Goal: Task Accomplishment & Management: Manage account settings

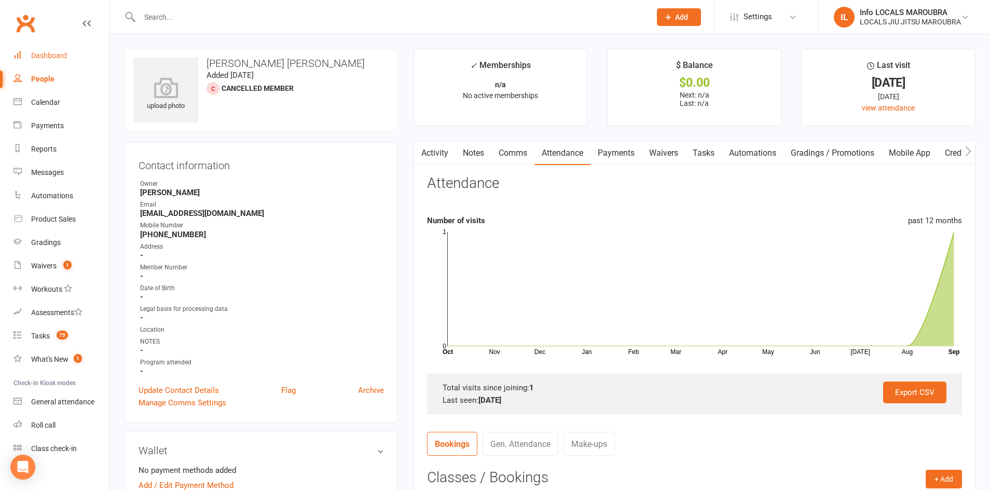
click at [58, 48] on link "Dashboard" at bounding box center [61, 55] width 96 height 23
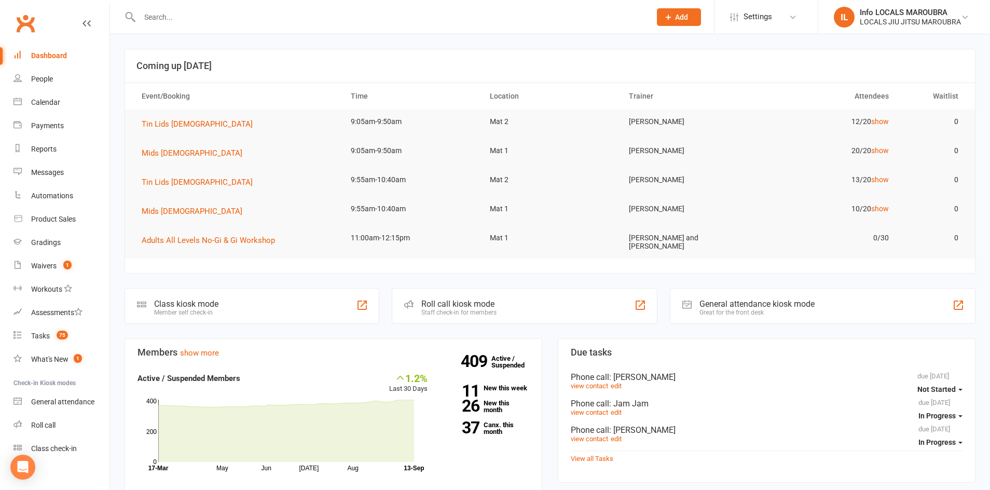
click at [675, 11] on button "Add" at bounding box center [679, 17] width 44 height 18
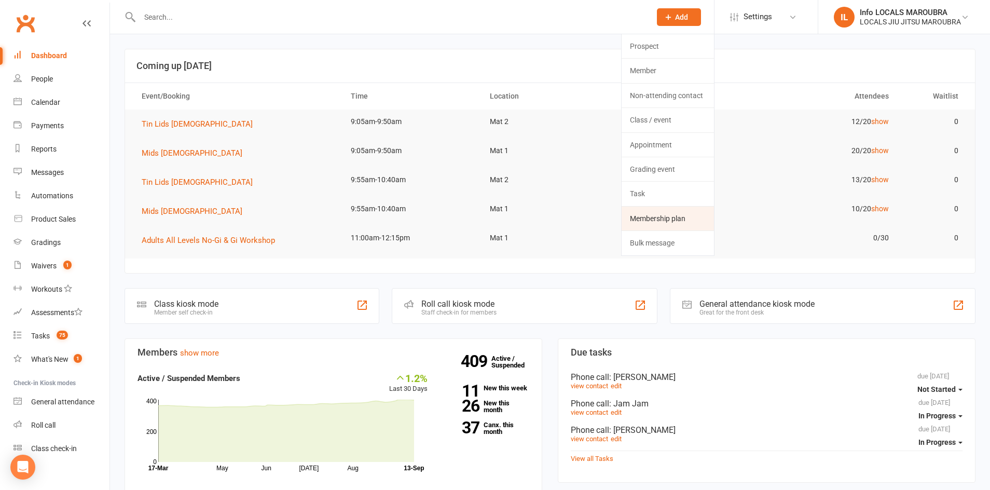
click at [675, 216] on link "Membership plan" at bounding box center [667, 218] width 92 height 24
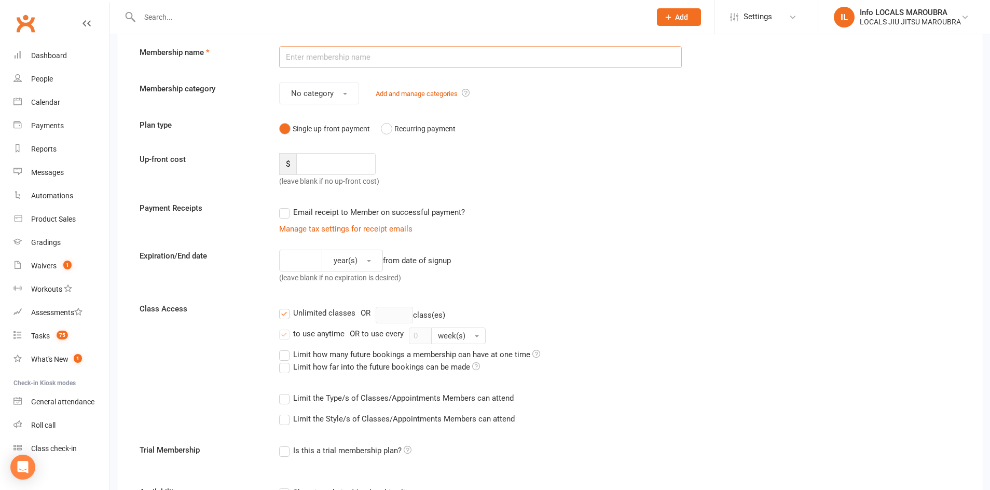
scroll to position [52, 0]
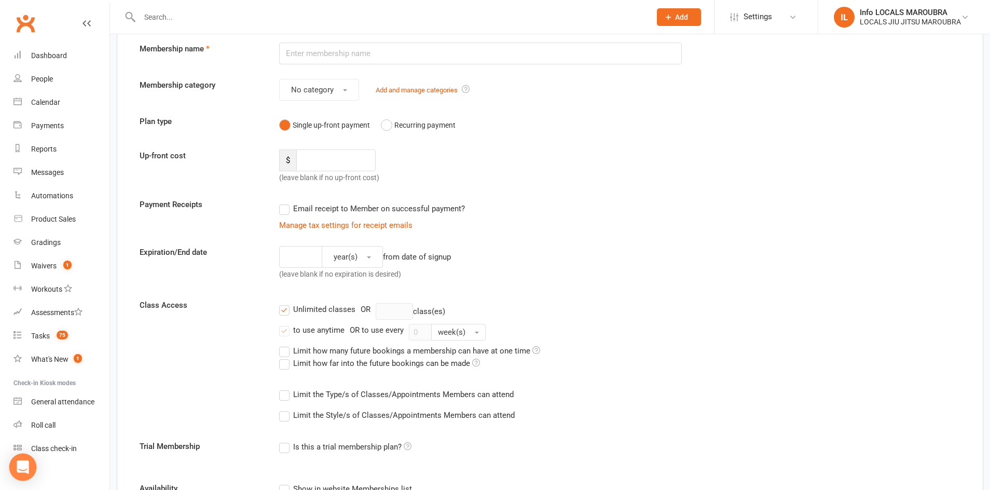
click at [30, 466] on div "Open Intercom Messenger" at bounding box center [22, 466] width 27 height 27
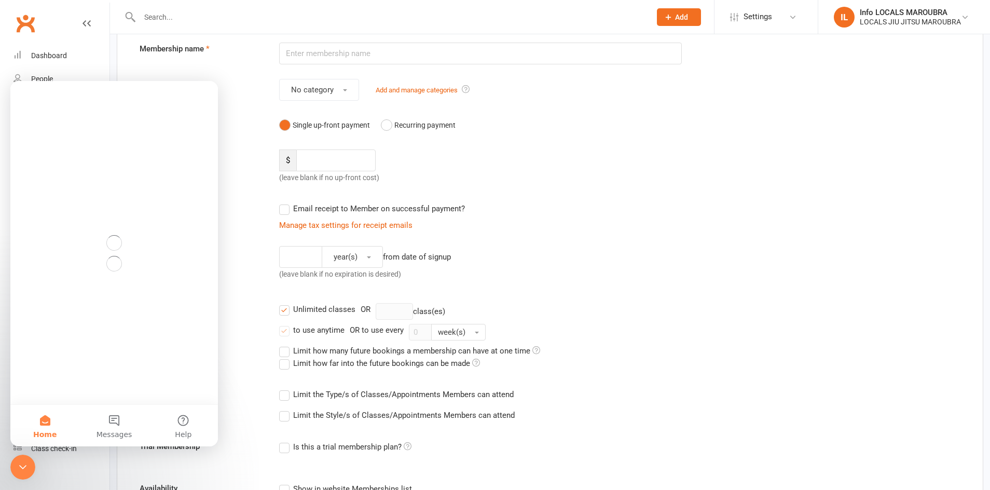
scroll to position [0, 0]
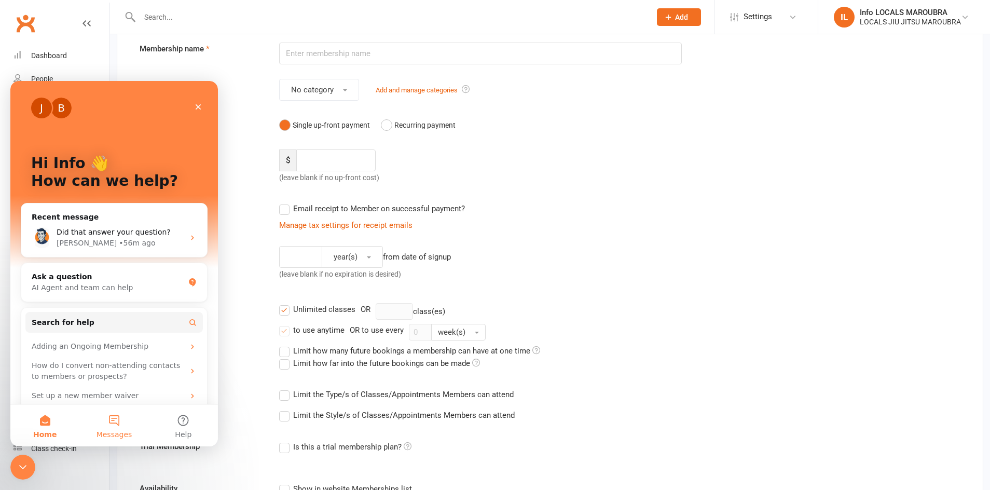
click at [119, 424] on button "Messages" at bounding box center [113, 425] width 69 height 41
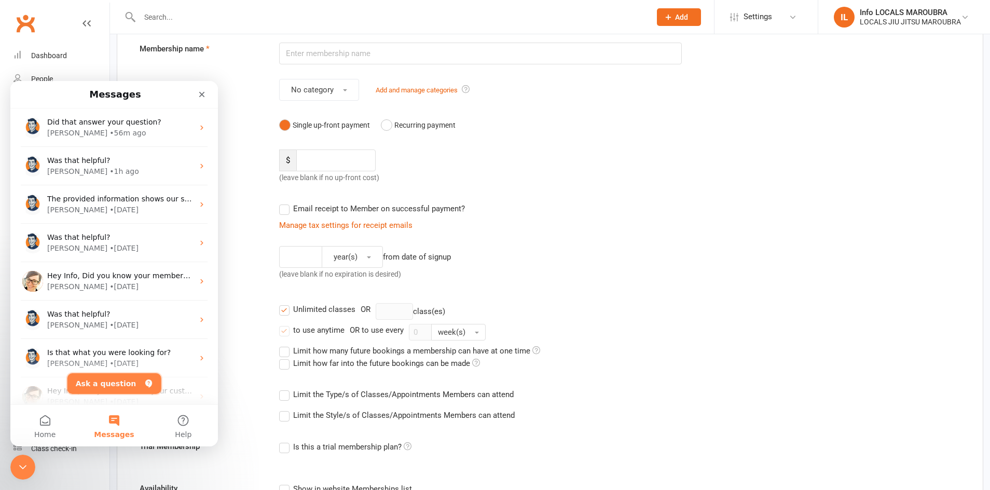
click at [108, 376] on button "Ask a question" at bounding box center [114, 383] width 94 height 21
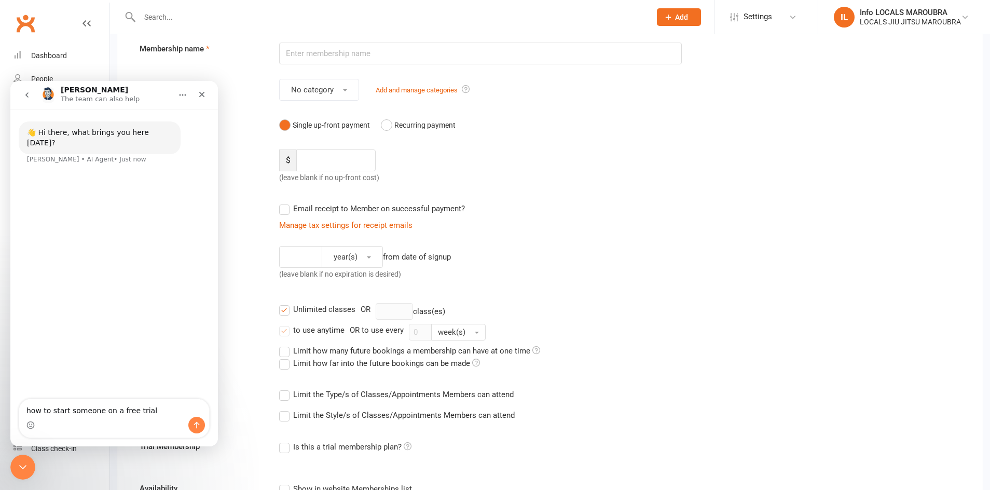
type textarea "how to start someone on a free trial"
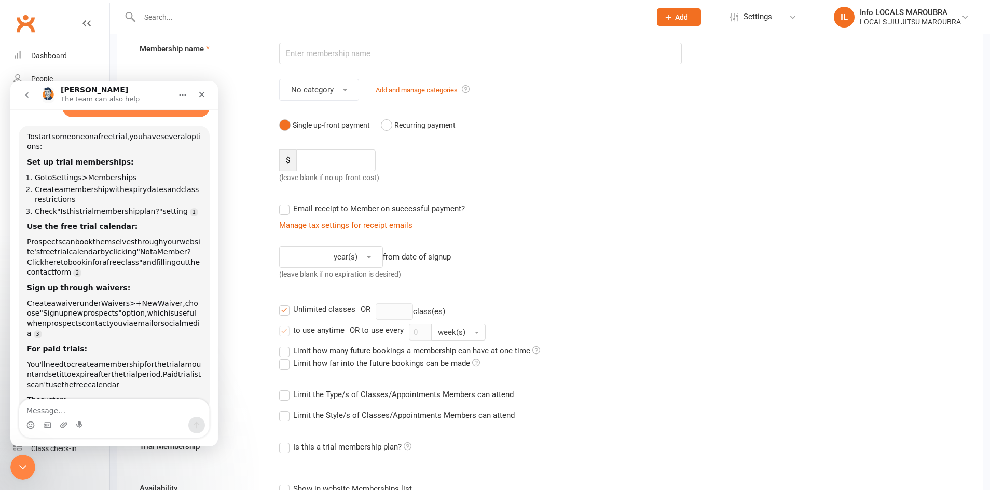
scroll to position [67, 0]
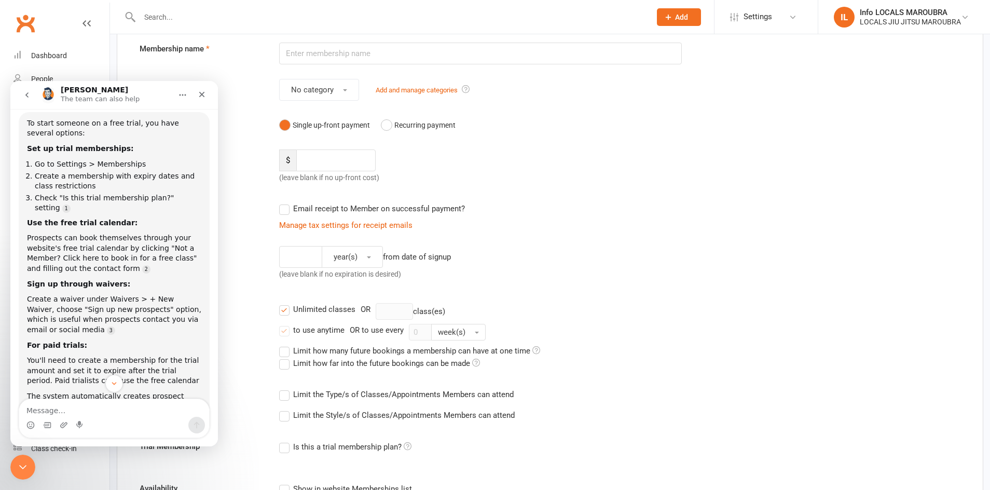
click at [60, 326] on div "To start someone on a free trial, you have several options: Set up trial member…" at bounding box center [114, 275] width 174 height 314
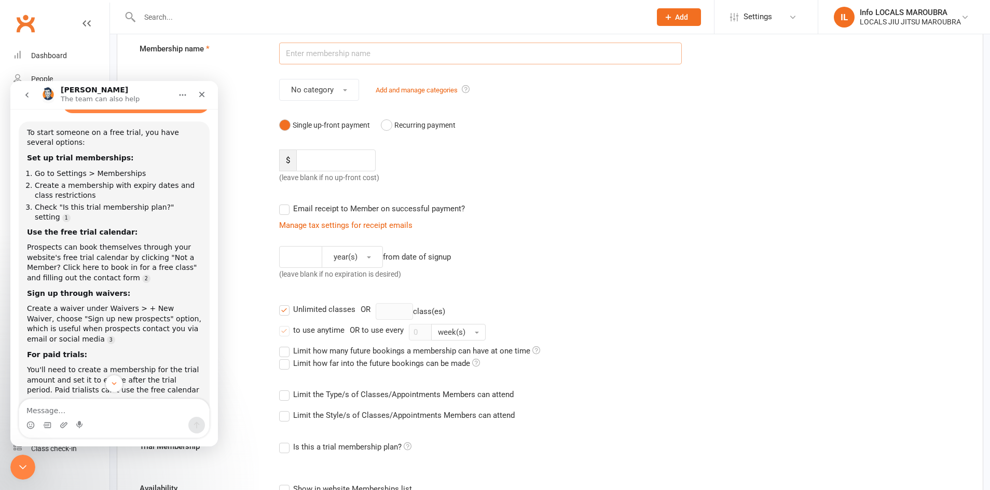
click at [364, 50] on input "text" at bounding box center [480, 54] width 403 height 22
type input "[PERSON_NAME]"
click at [348, 93] on button "No category" at bounding box center [319, 90] width 80 height 22
click at [328, 159] on link "Kids" at bounding box center [331, 156] width 103 height 21
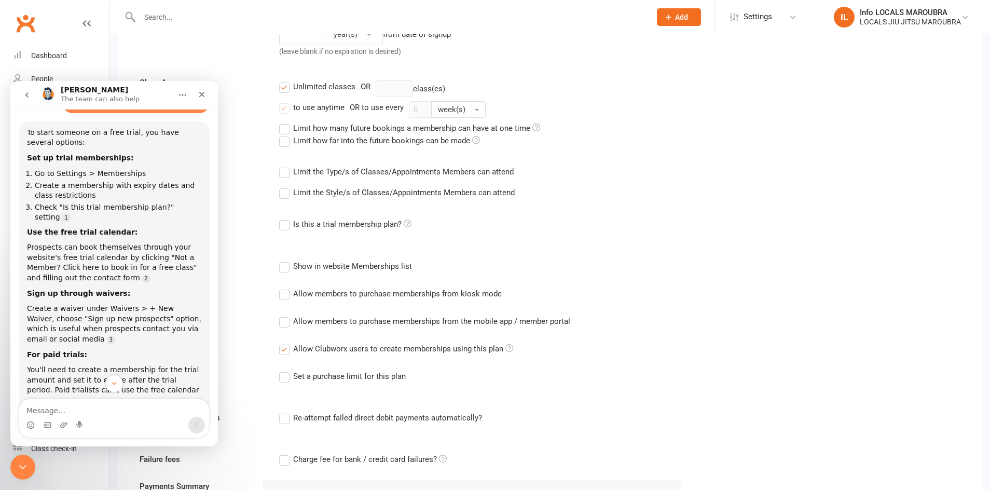
scroll to position [293, 0]
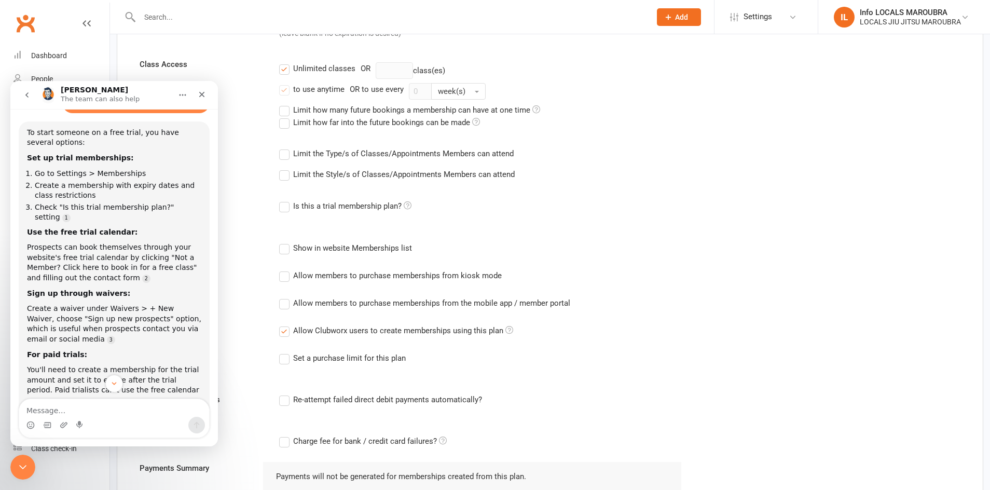
click at [287, 206] on label "Is this a trial membership plan?" at bounding box center [345, 206] width 132 height 12
click at [286, 200] on input "Is this a trial membership plan?" at bounding box center [282, 200] width 7 height 0
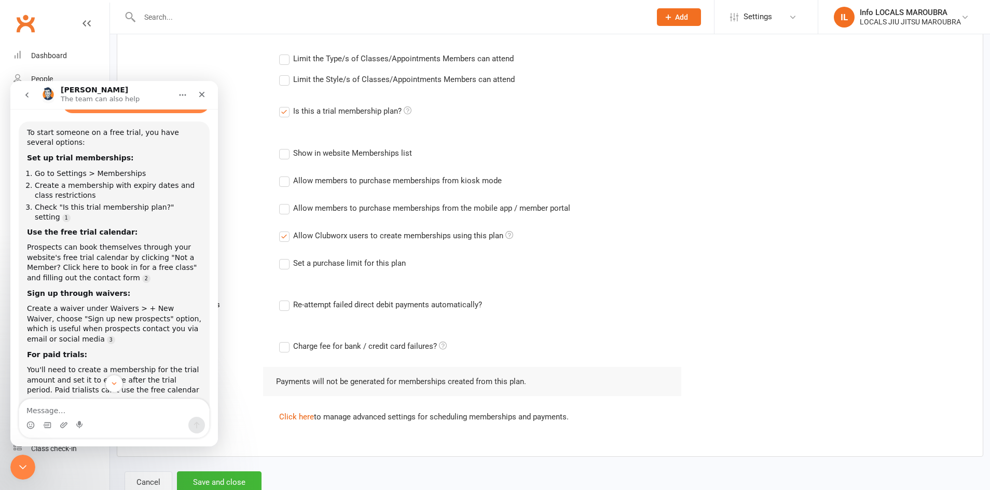
scroll to position [420, 0]
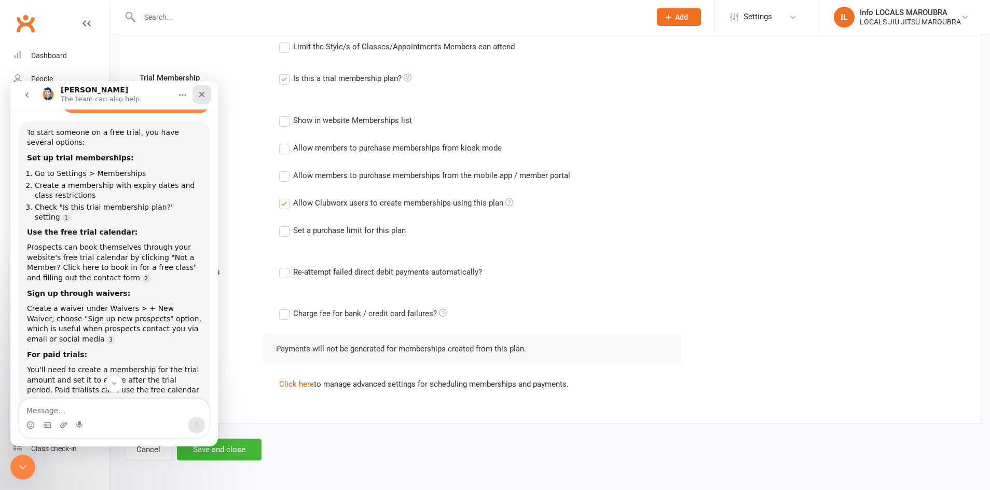
click at [204, 96] on icon "Close" at bounding box center [202, 94] width 8 height 8
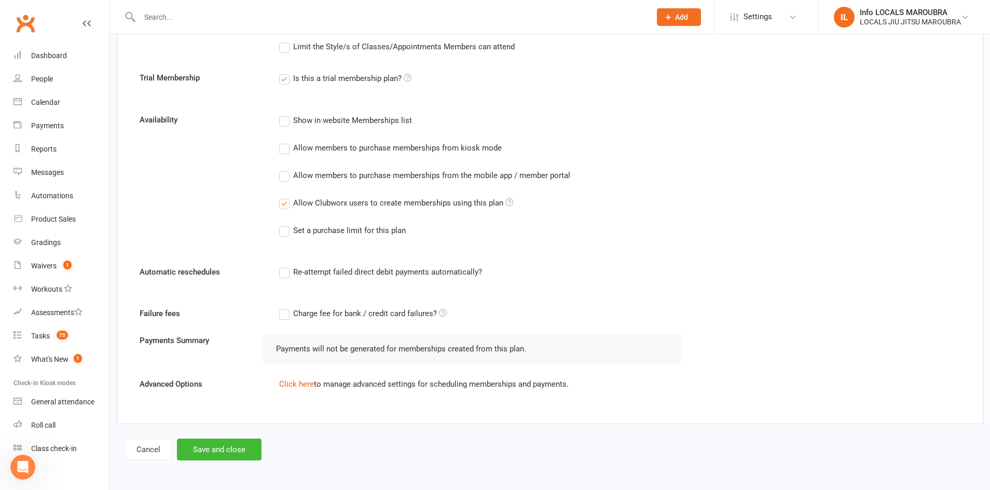
scroll to position [136, 0]
click at [206, 452] on button "Save and close" at bounding box center [219, 449] width 85 height 22
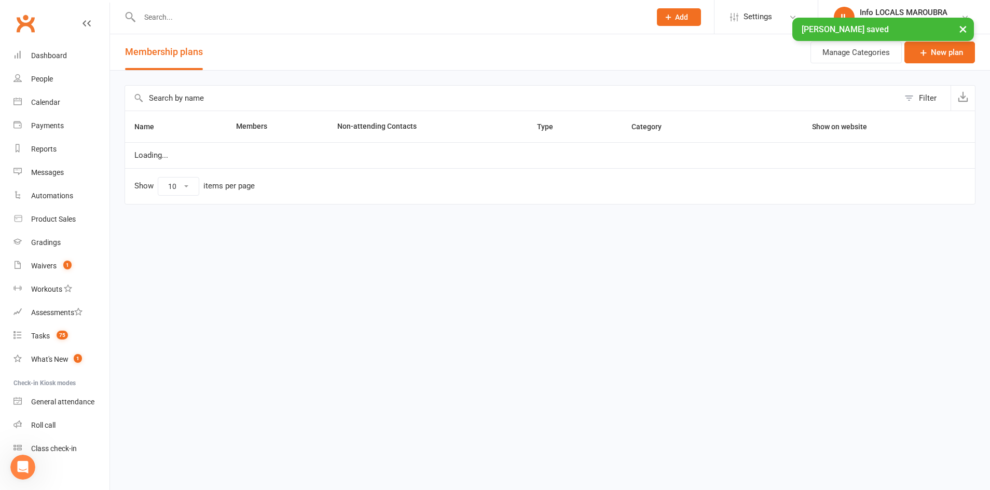
select select "100"
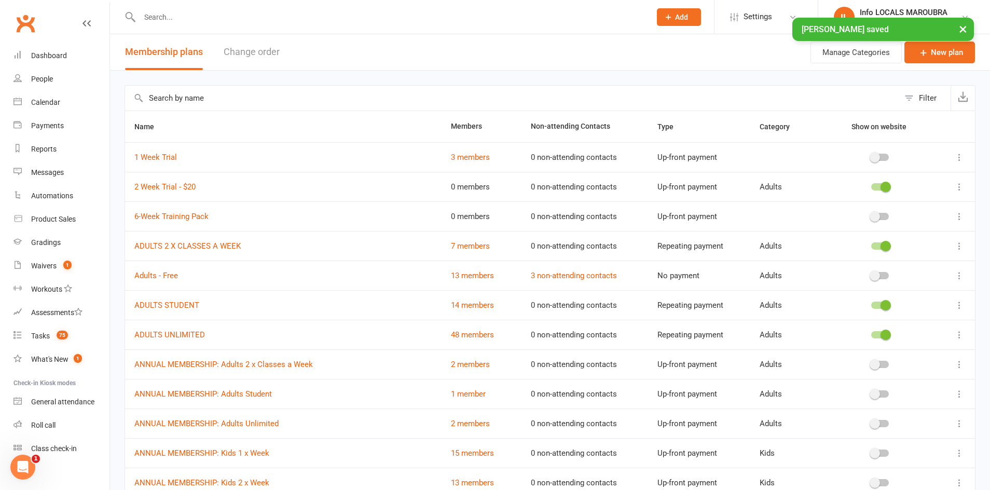
click at [176, 17] on input "text" at bounding box center [389, 17] width 507 height 15
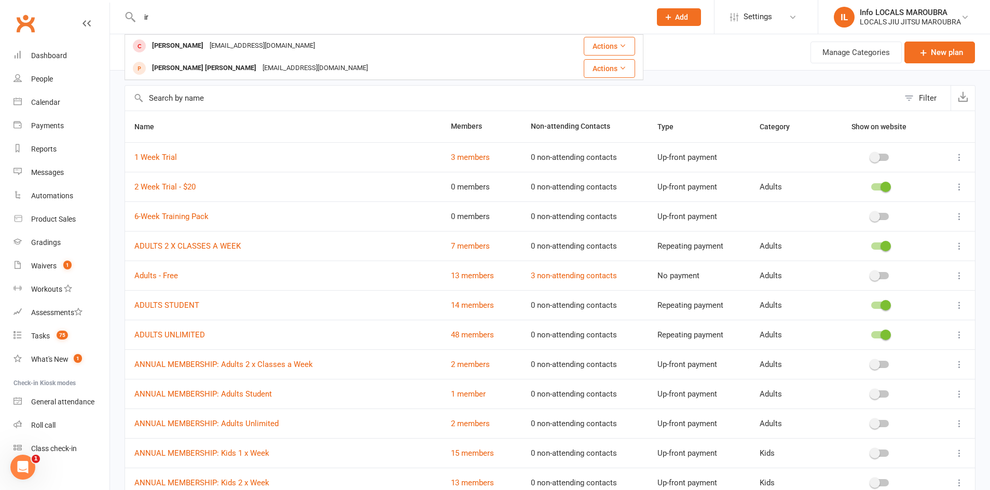
type input "i"
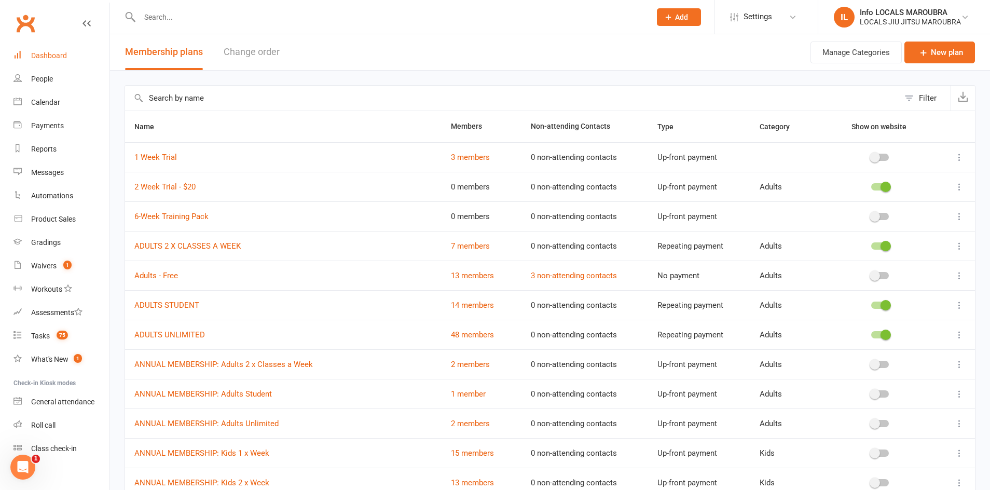
drag, startPoint x: 58, startPoint y: 50, endPoint x: 64, endPoint y: 50, distance: 6.2
click at [58, 50] on link "Dashboard" at bounding box center [61, 55] width 96 height 23
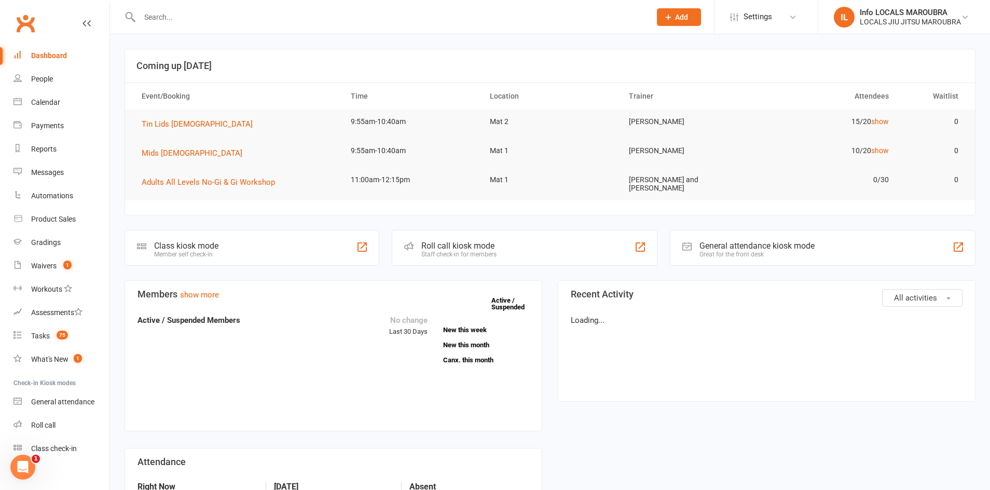
click at [165, 20] on input "text" at bounding box center [389, 17] width 507 height 15
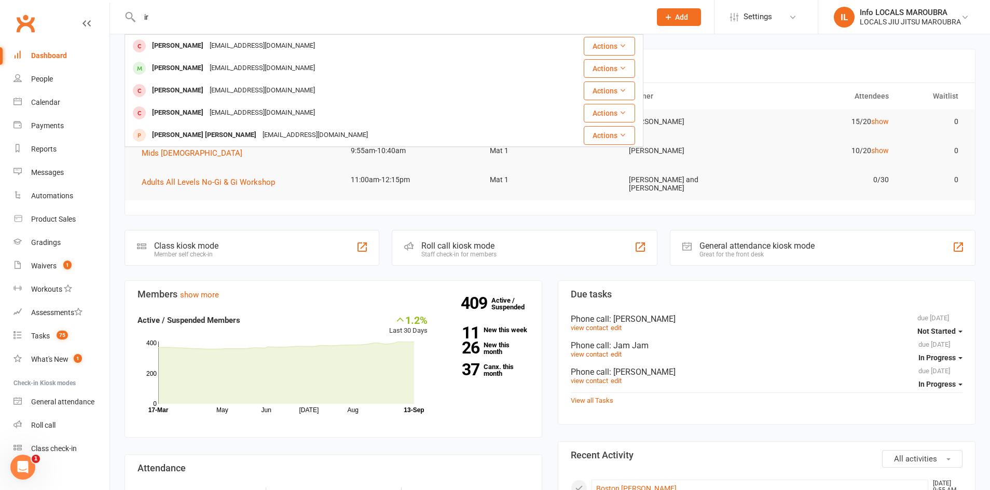
type input "i"
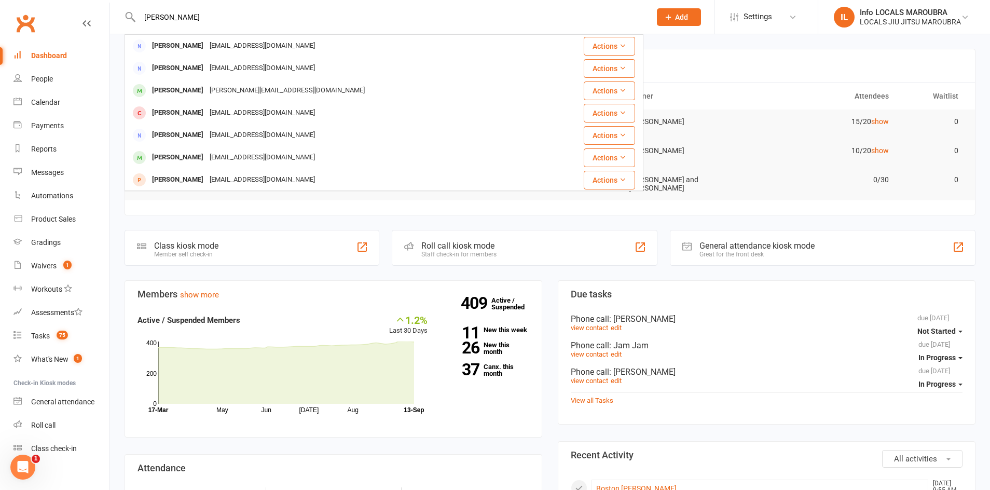
type input "[PERSON_NAME]"
drag, startPoint x: 684, startPoint y: 52, endPoint x: 677, endPoint y: 46, distance: 9.2
click at [684, 51] on header "Coming up [DATE]" at bounding box center [550, 65] width 850 height 33
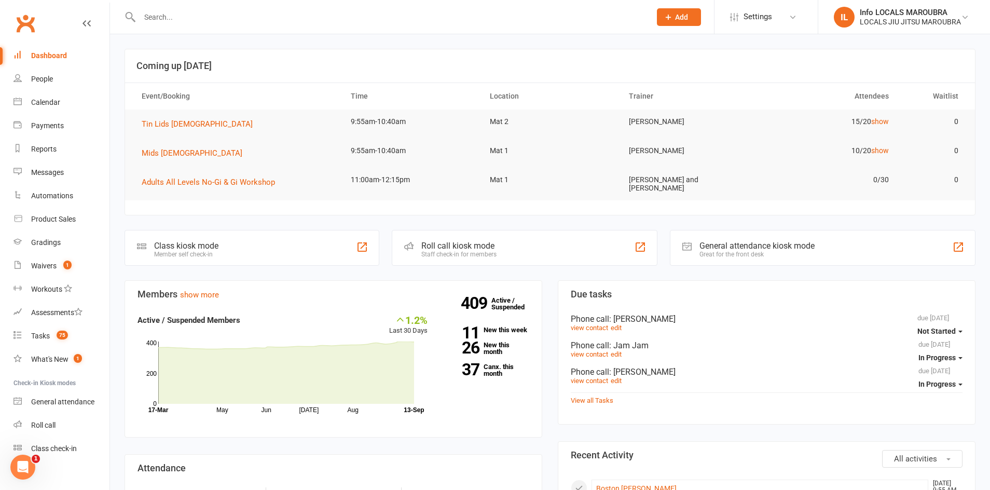
click at [670, 24] on button "Add" at bounding box center [679, 17] width 44 height 18
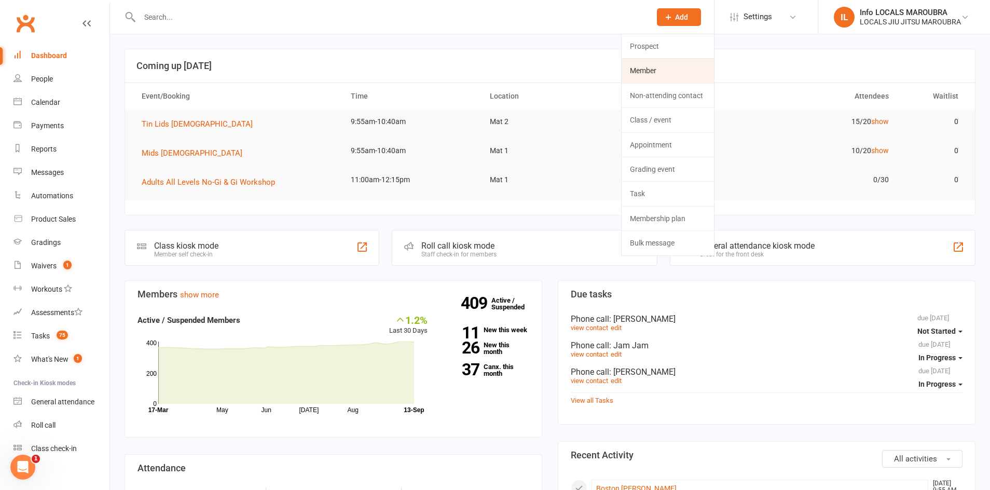
click at [660, 73] on link "Member" at bounding box center [667, 71] width 92 height 24
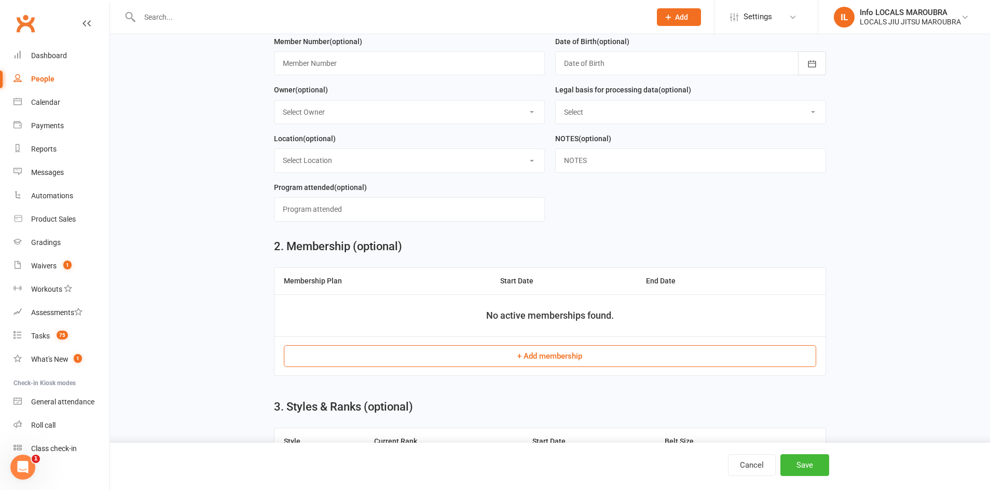
scroll to position [212, 0]
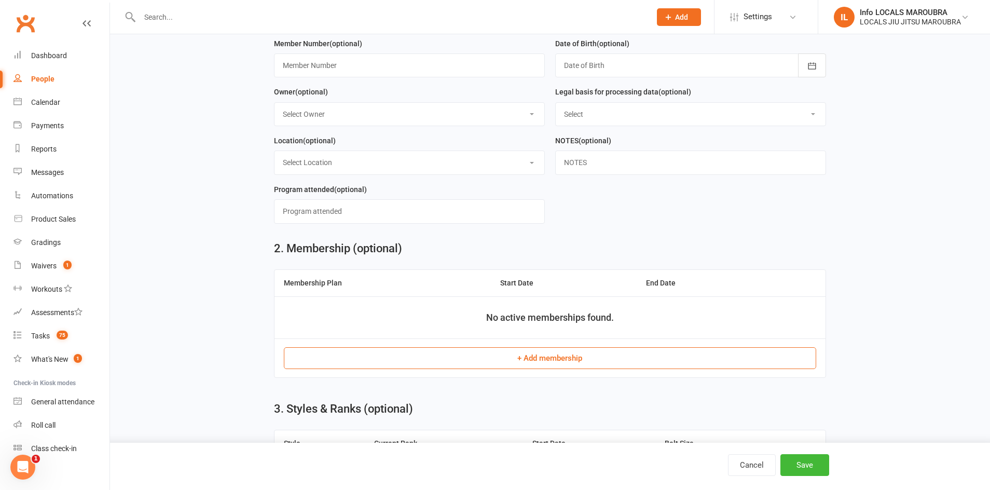
click at [626, 366] on button "+ Add membership" at bounding box center [550, 358] width 532 height 22
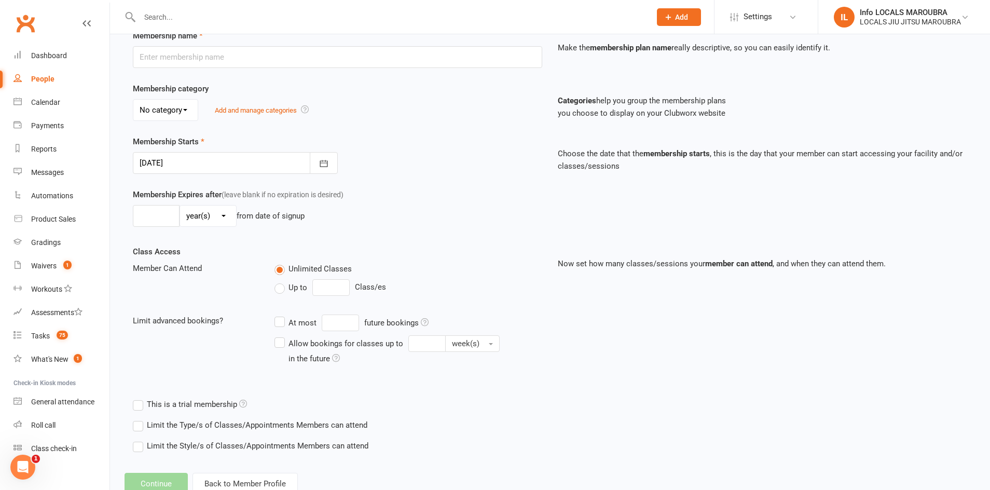
scroll to position [190, 0]
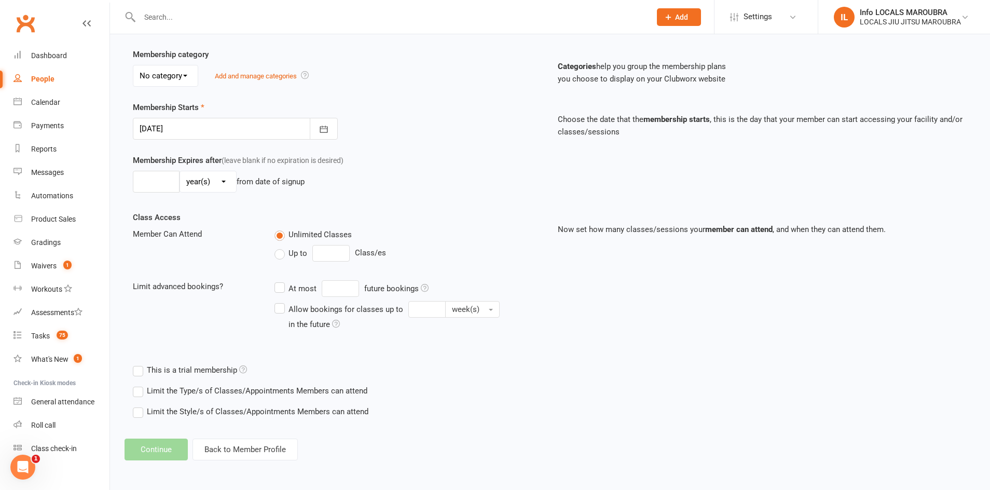
click at [139, 372] on label "This is a trial membership" at bounding box center [190, 370] width 114 height 12
click at [139, 364] on input "This is a trial membership" at bounding box center [136, 364] width 7 height 0
click at [281, 250] on label "Up to" at bounding box center [290, 253] width 33 height 12
click at [281, 247] on input "Up to" at bounding box center [277, 247] width 7 height 0
type input "0"
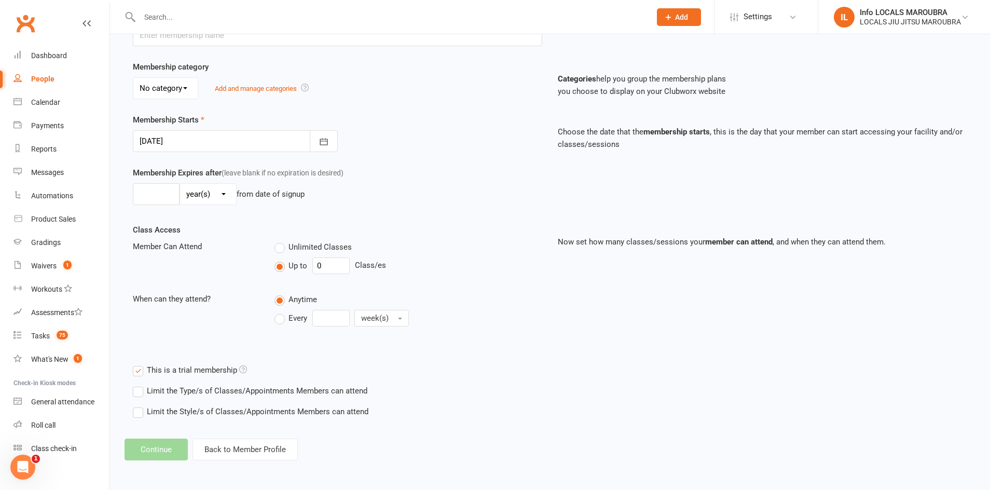
scroll to position [177, 0]
click at [332, 266] on input "0" at bounding box center [330, 265] width 37 height 17
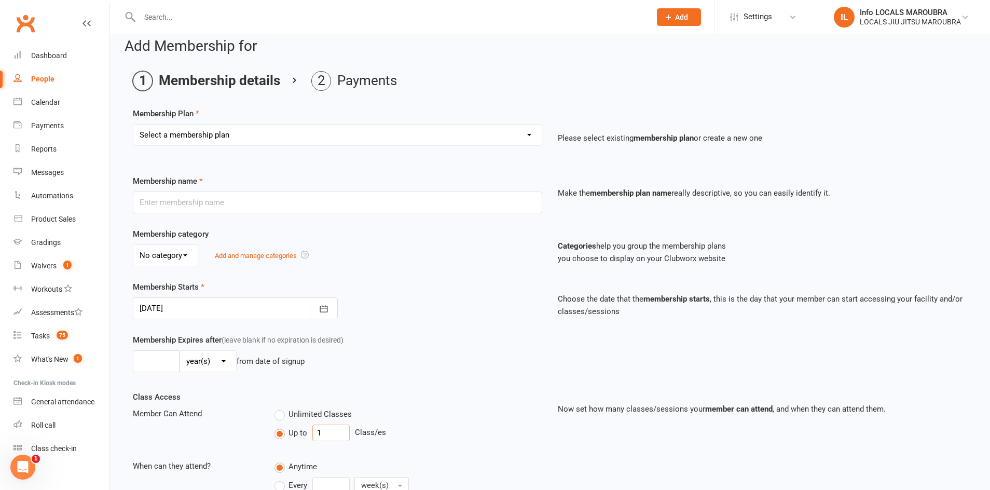
scroll to position [3, 0]
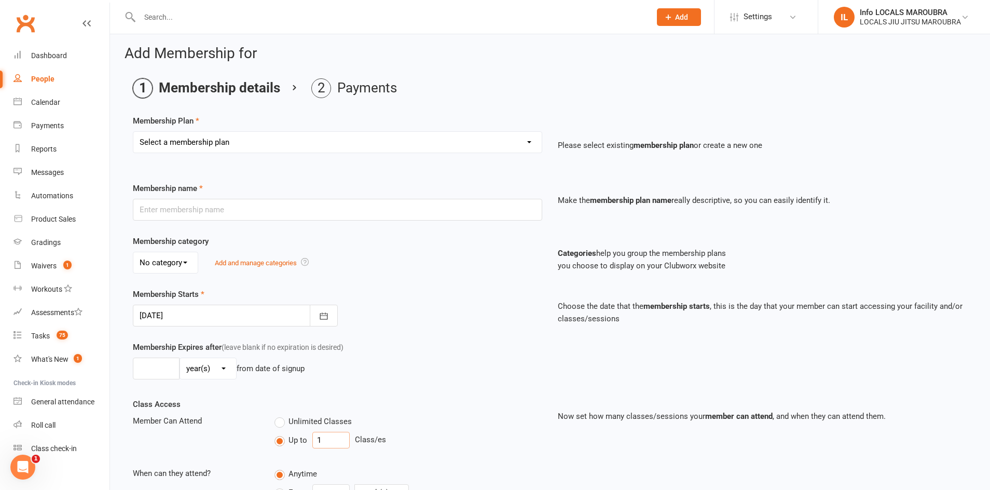
type input "1"
click at [217, 141] on select "Select a membership plan Create new Membership Plan ADULTS UNLIMITED ADULTS 2 X…" at bounding box center [337, 142] width 408 height 21
select select "19"
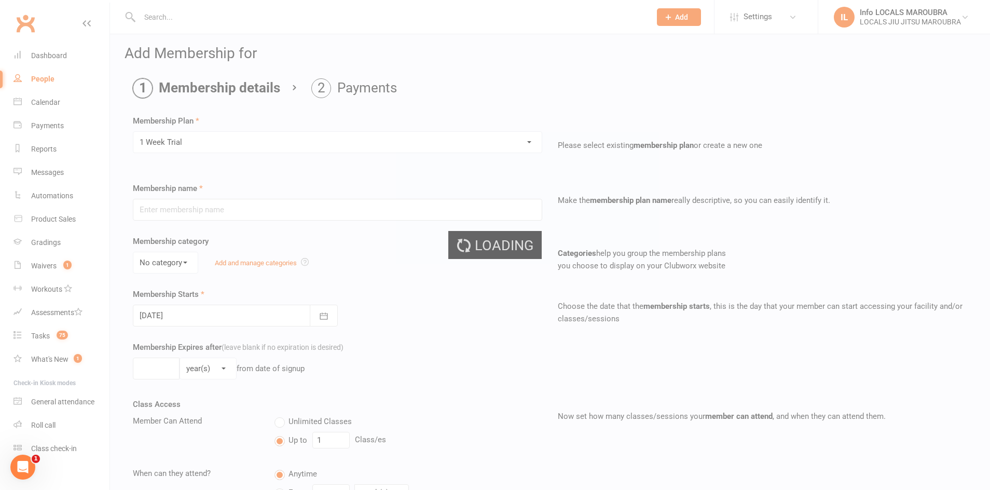
type input "1 Week Trial"
type input "1"
select select "1"
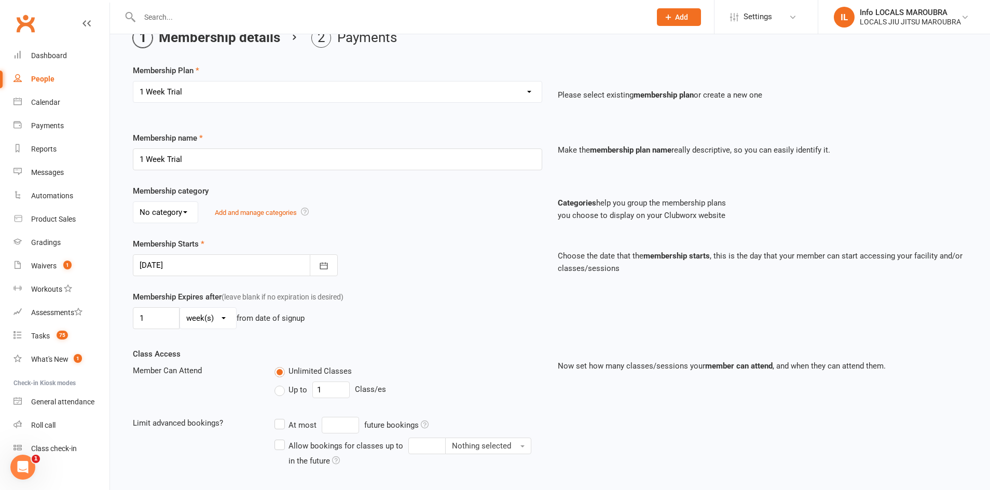
scroll to position [0, 0]
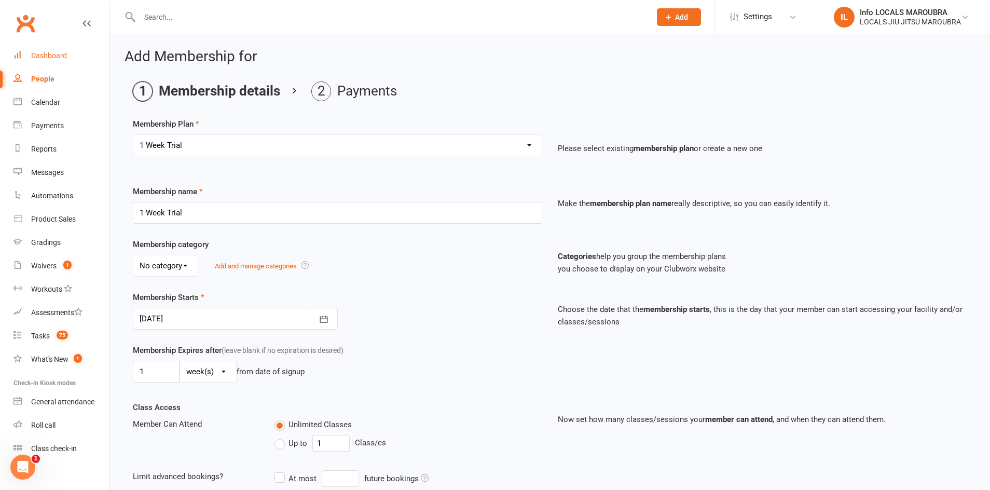
click at [44, 52] on div "Dashboard" at bounding box center [49, 55] width 36 height 8
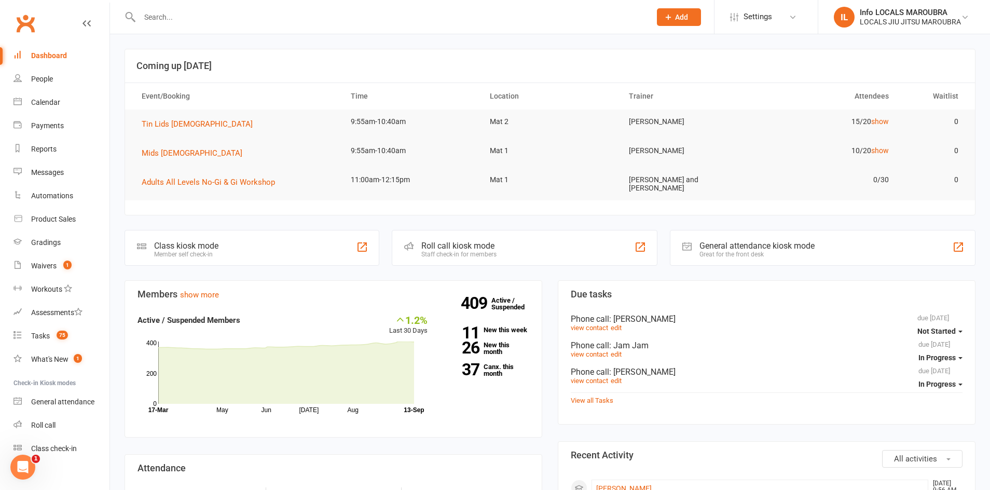
click at [670, 17] on icon at bounding box center [667, 16] width 9 height 9
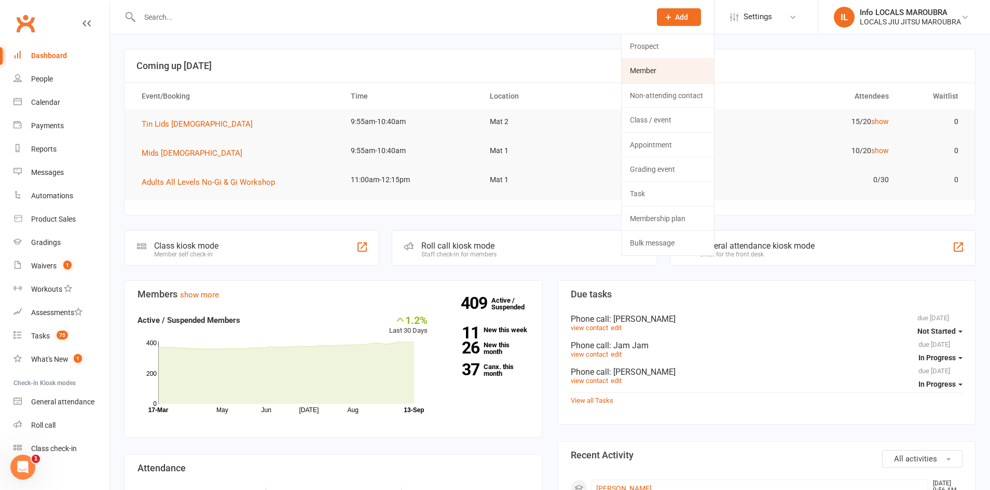
click at [669, 71] on link "Member" at bounding box center [667, 71] width 92 height 24
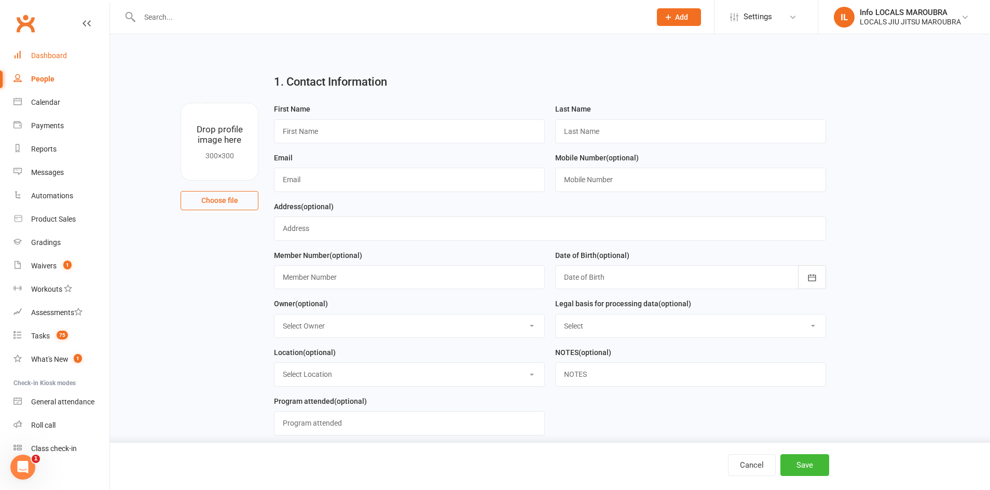
click at [32, 58] on div "Dashboard" at bounding box center [49, 55] width 36 height 8
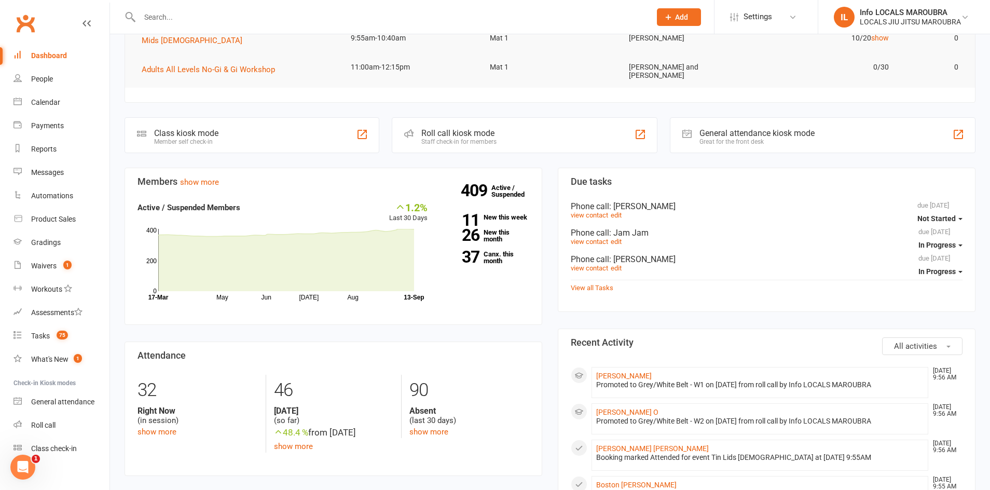
scroll to position [114, 0]
click at [23, 476] on div "Open Intercom Messenger" at bounding box center [21, 465] width 34 height 34
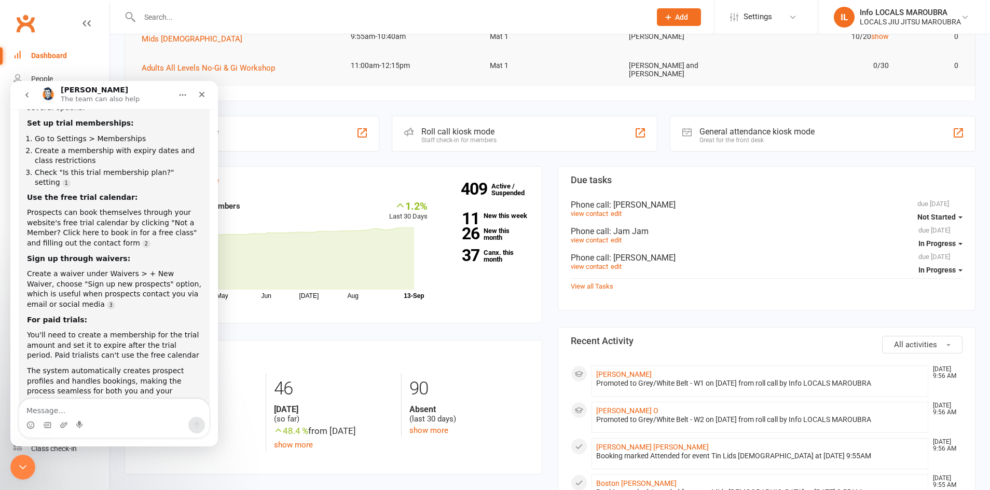
scroll to position [136, 0]
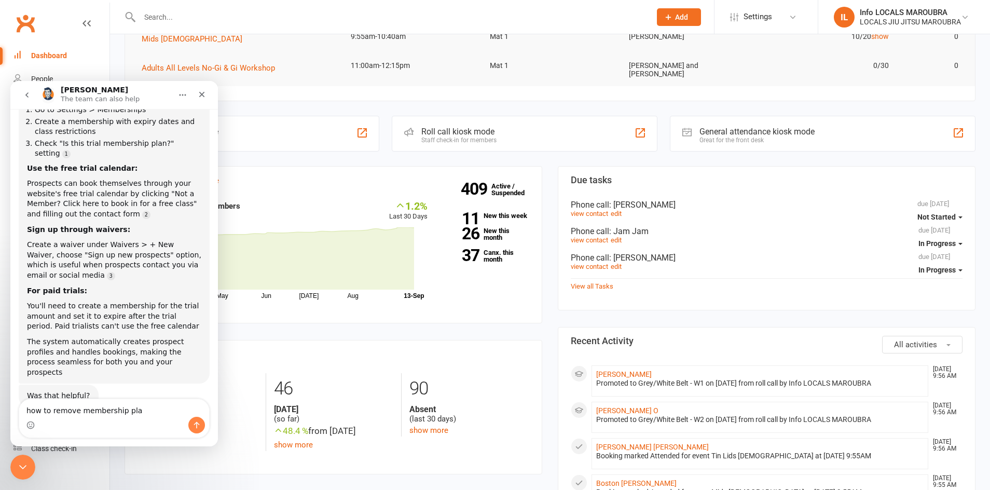
type textarea "how to remove membership plan"
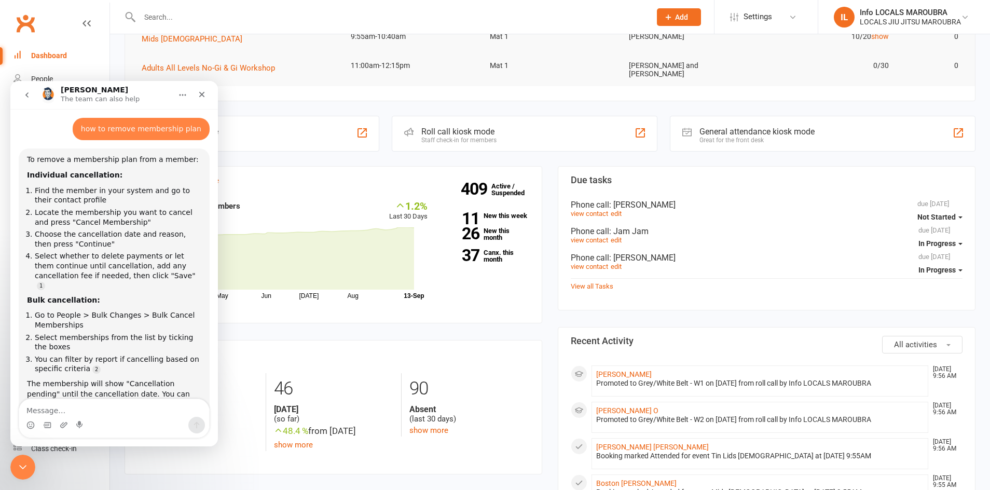
scroll to position [437, 0]
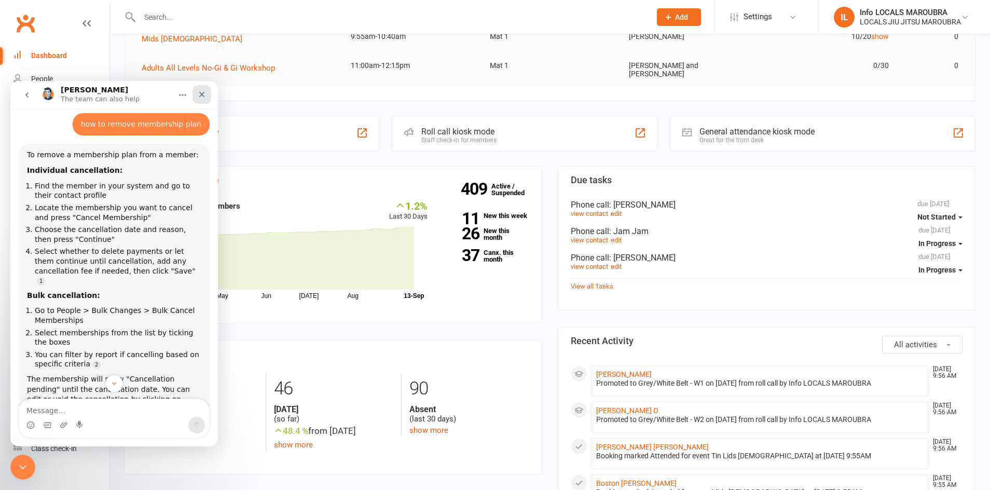
click at [200, 93] on icon "Close" at bounding box center [202, 94] width 8 height 8
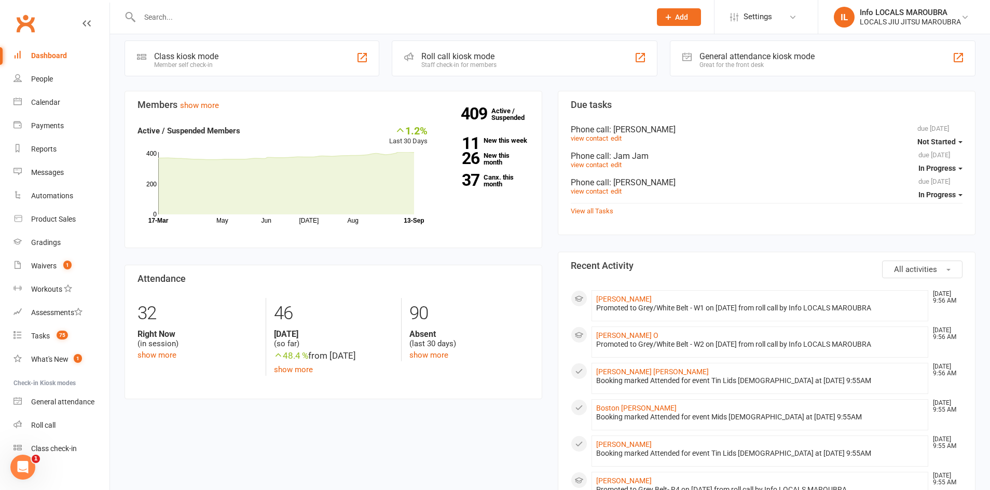
scroll to position [0, 0]
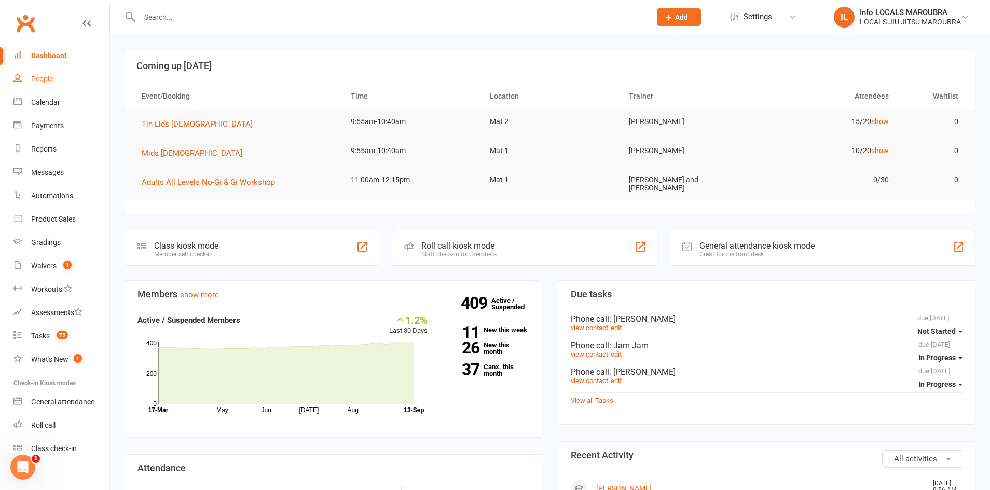
click at [42, 81] on div "People" at bounding box center [42, 79] width 22 height 8
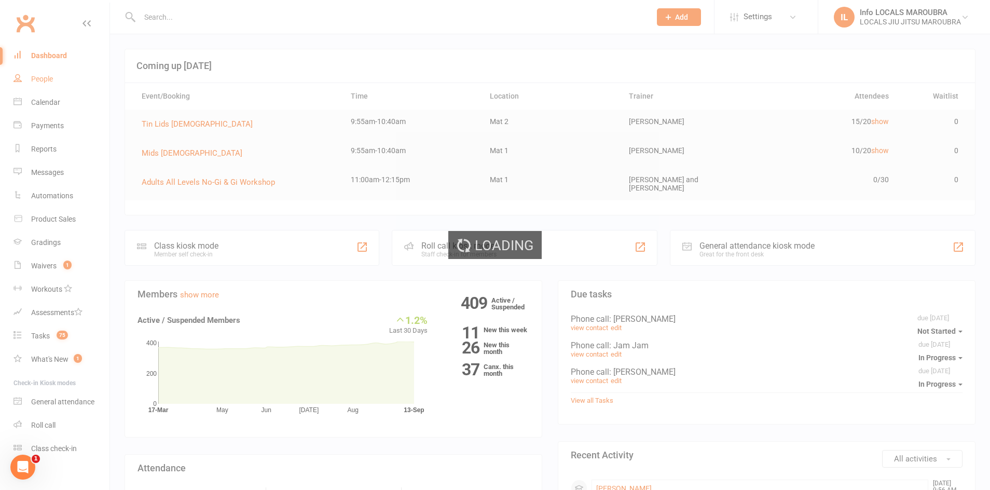
select select "100"
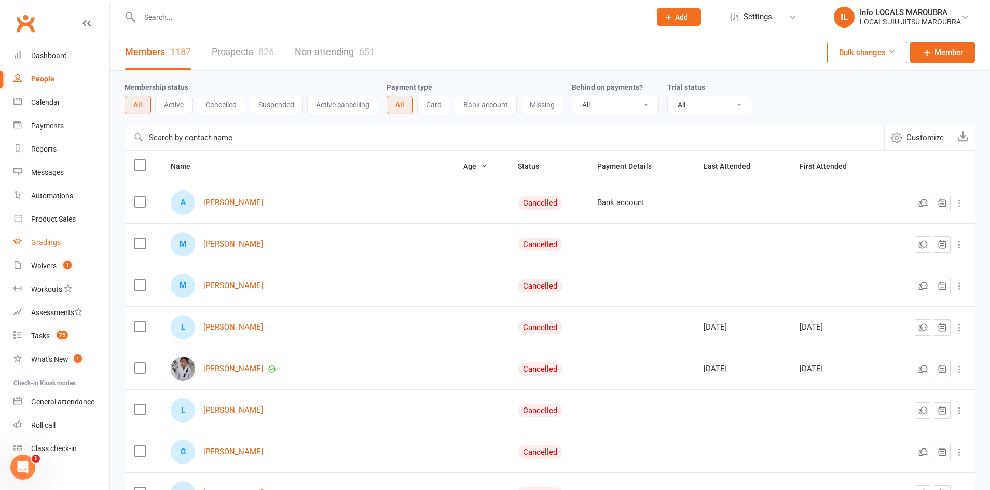
click at [49, 247] on link "Gradings" at bounding box center [61, 242] width 96 height 23
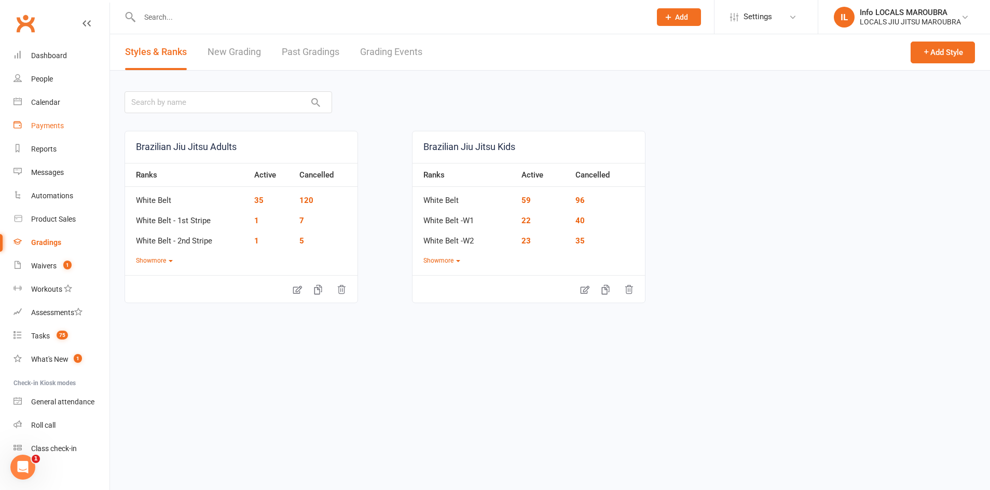
click at [39, 122] on div "Payments" at bounding box center [47, 125] width 33 height 8
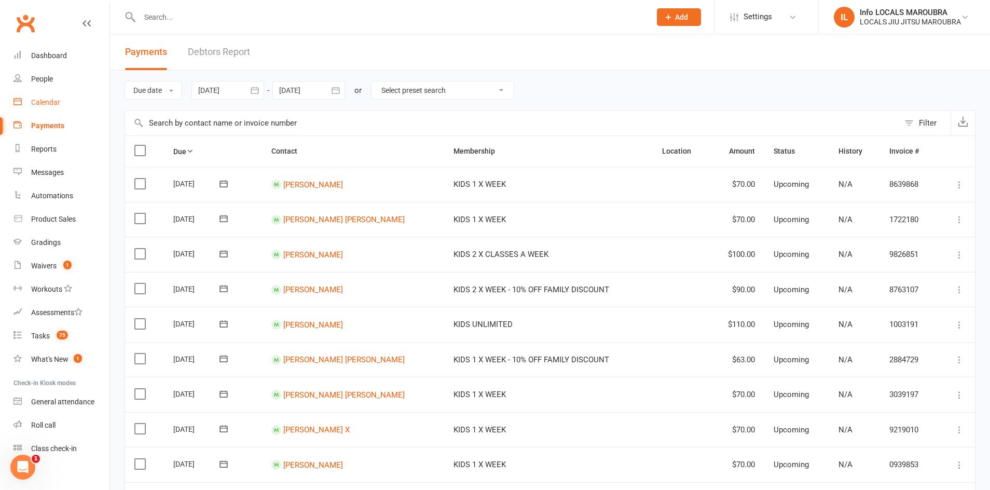
click at [31, 98] on div "Calendar" at bounding box center [45, 102] width 29 height 8
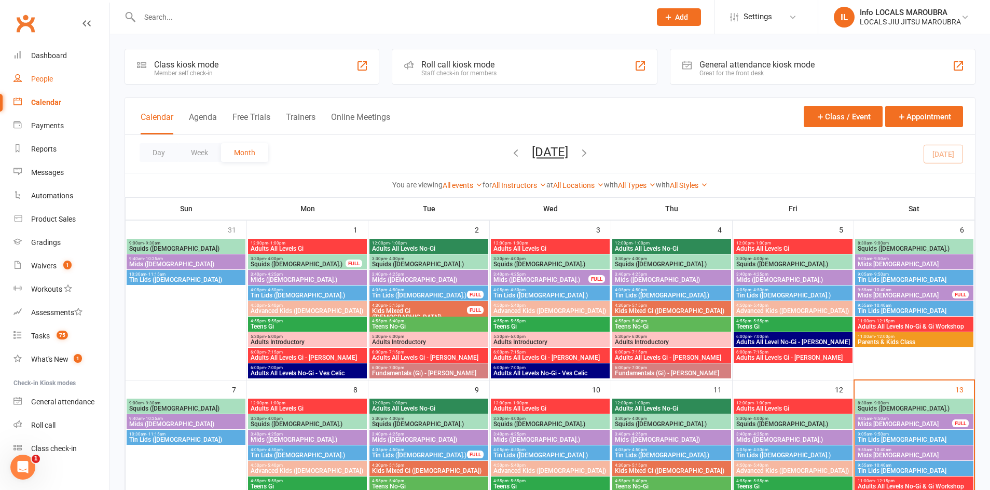
click at [44, 80] on div "People" at bounding box center [42, 79] width 22 height 8
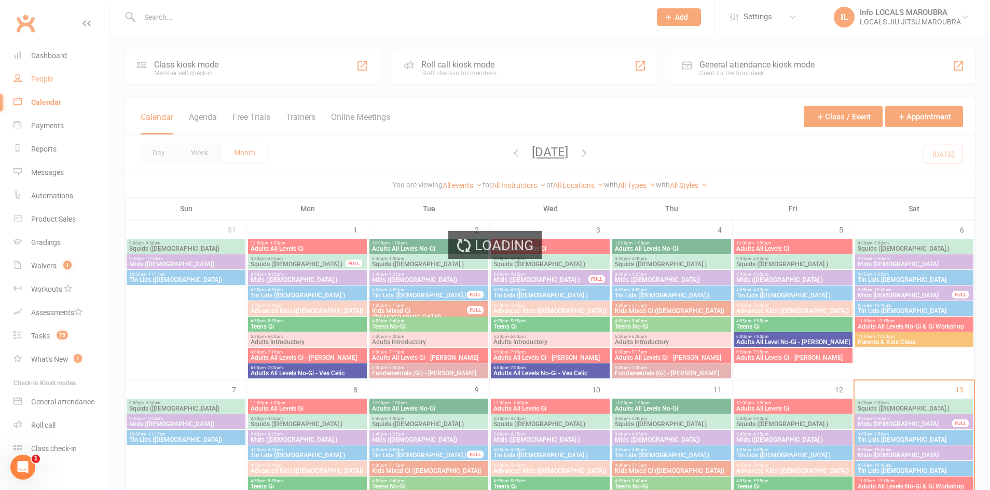
select select "100"
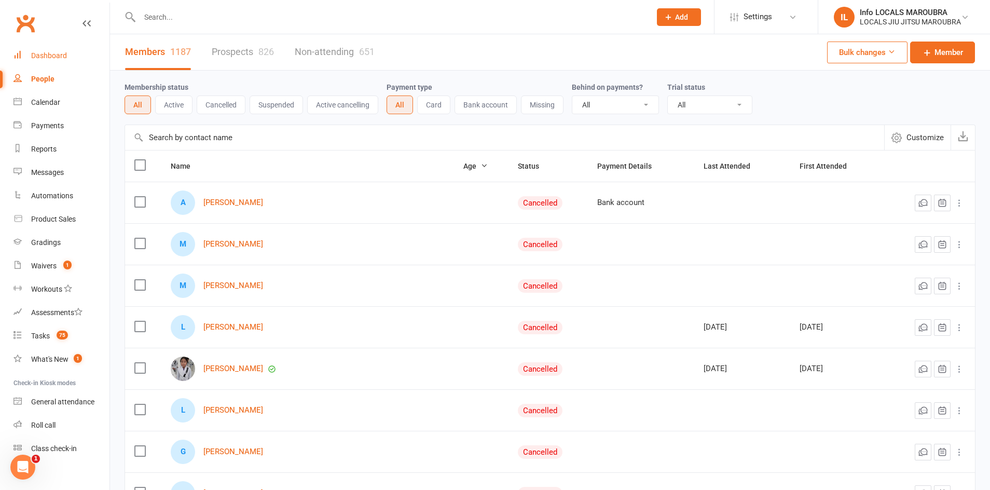
click at [46, 55] on div "Dashboard" at bounding box center [49, 55] width 36 height 8
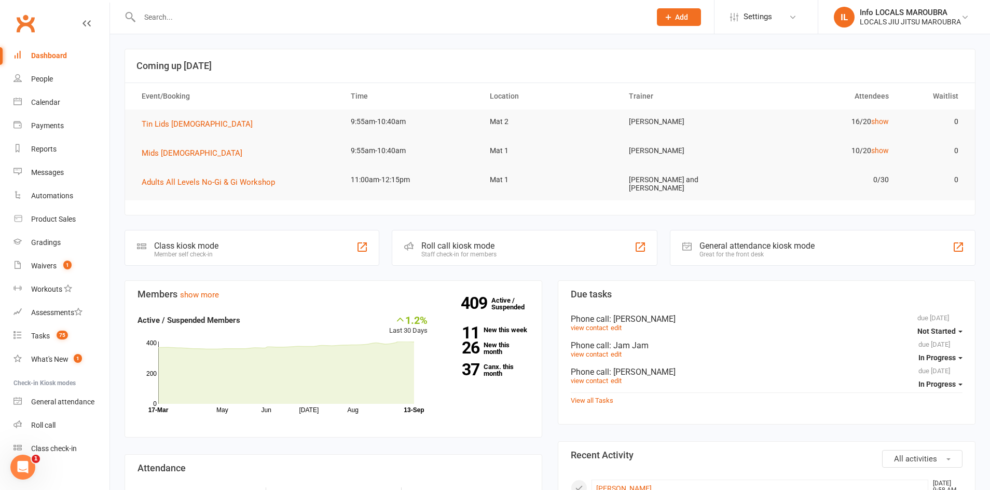
click at [666, 13] on icon at bounding box center [667, 16] width 9 height 9
click at [27, 463] on icon "Open Intercom Messenger" at bounding box center [21, 465] width 17 height 17
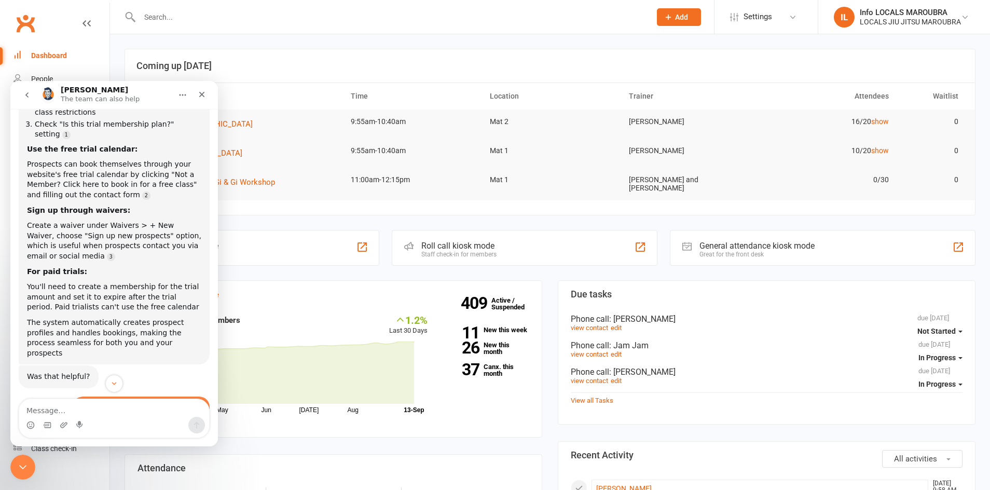
scroll to position [156, 0]
click at [204, 89] on div "Close" at bounding box center [201, 94] width 19 height 19
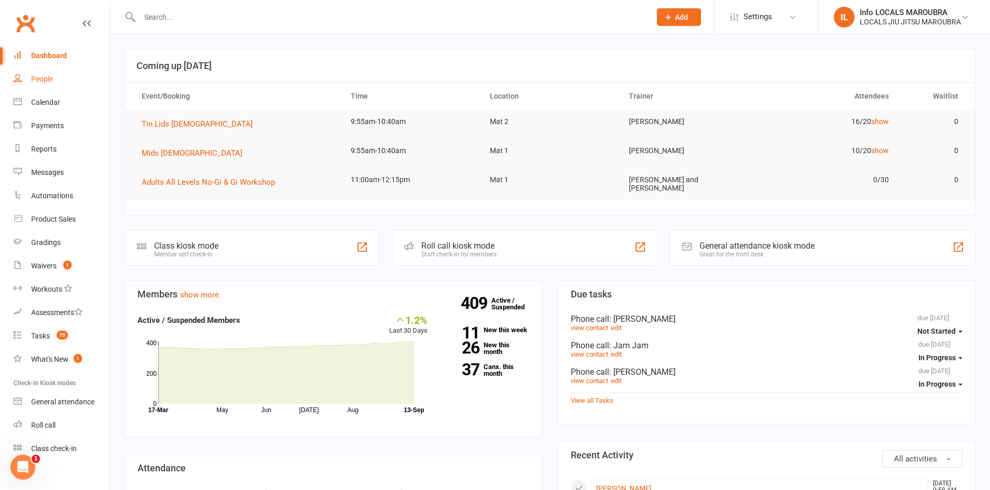
click at [44, 84] on link "People" at bounding box center [61, 78] width 96 height 23
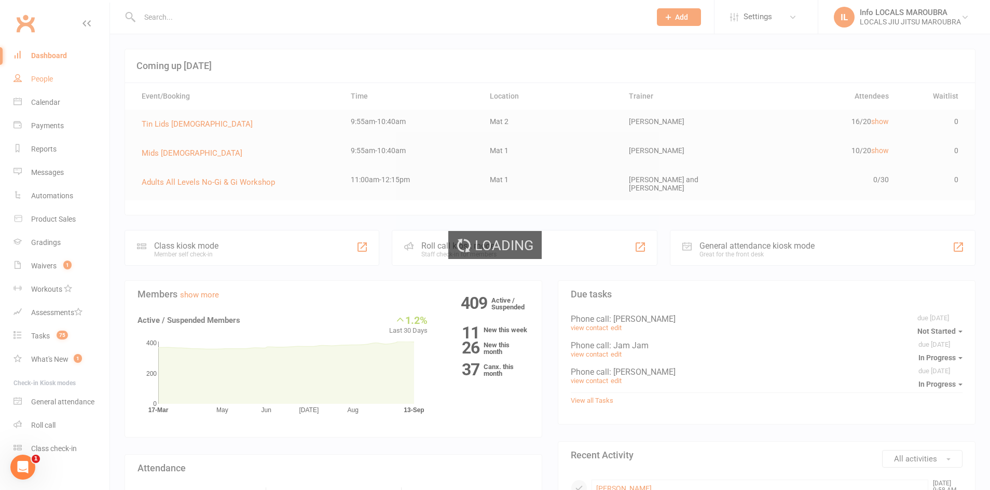
select select "100"
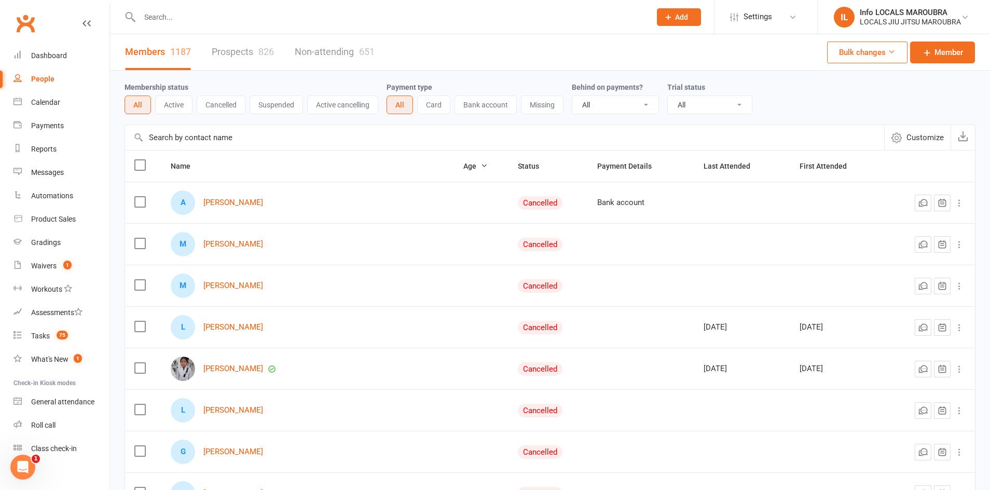
click at [185, 17] on input "text" at bounding box center [389, 17] width 507 height 15
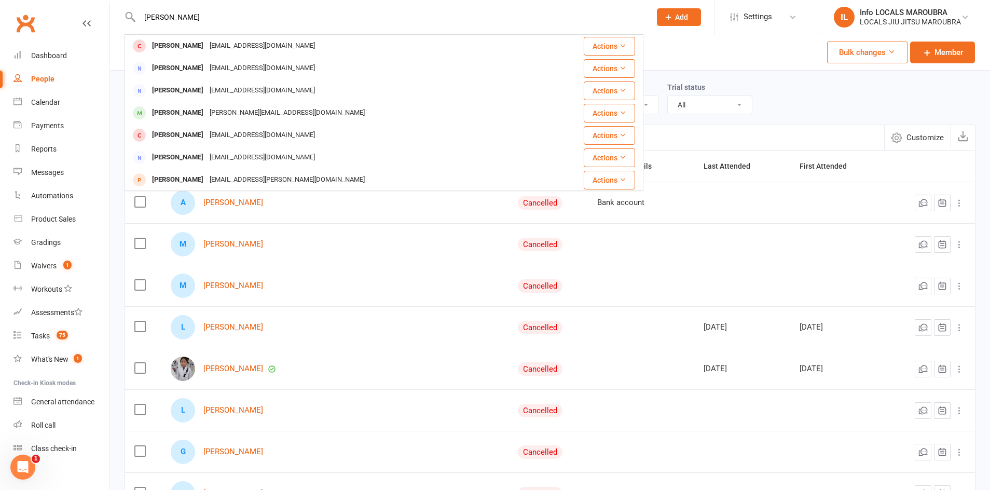
type input "[PERSON_NAME]"
click at [627, 37] on button "Actions" at bounding box center [609, 46] width 51 height 19
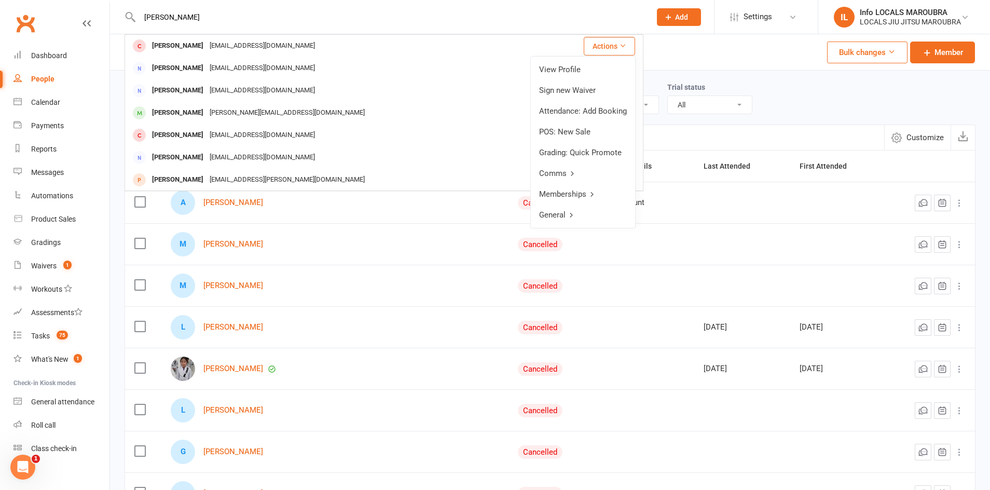
drag, startPoint x: 803, startPoint y: 89, endPoint x: 784, endPoint y: 74, distance: 24.7
click at [798, 84] on div "Membership status All Active Cancelled Suspended Active cancelling Payment type…" at bounding box center [549, 97] width 851 height 33
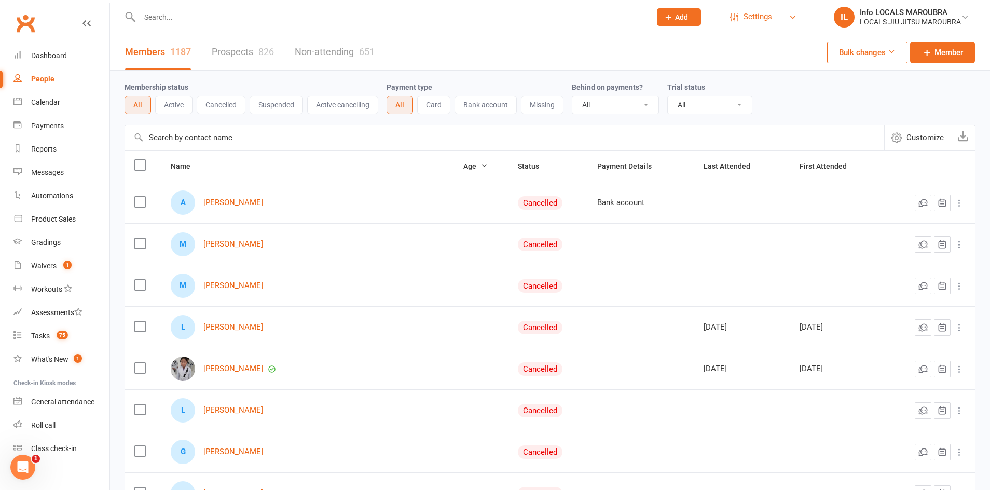
drag, startPoint x: 758, startPoint y: 2, endPoint x: 757, endPoint y: 21, distance: 19.2
click at [758, 2] on li "Settings Membership Plans Event Templates Appointment Types Mobile App Website …" at bounding box center [766, 17] width 104 height 34
click at [757, 22] on span "Settings" at bounding box center [757, 16] width 29 height 23
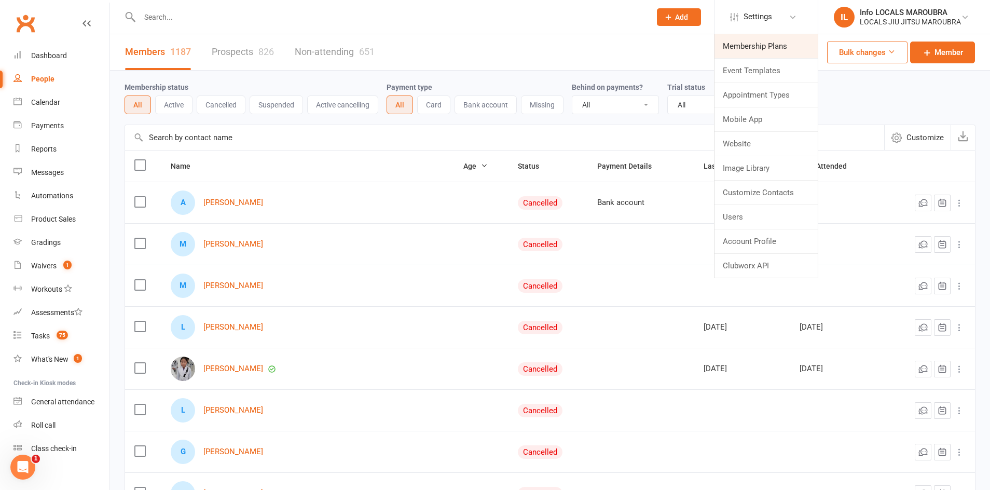
click at [757, 49] on link "Membership Plans" at bounding box center [765, 46] width 103 height 24
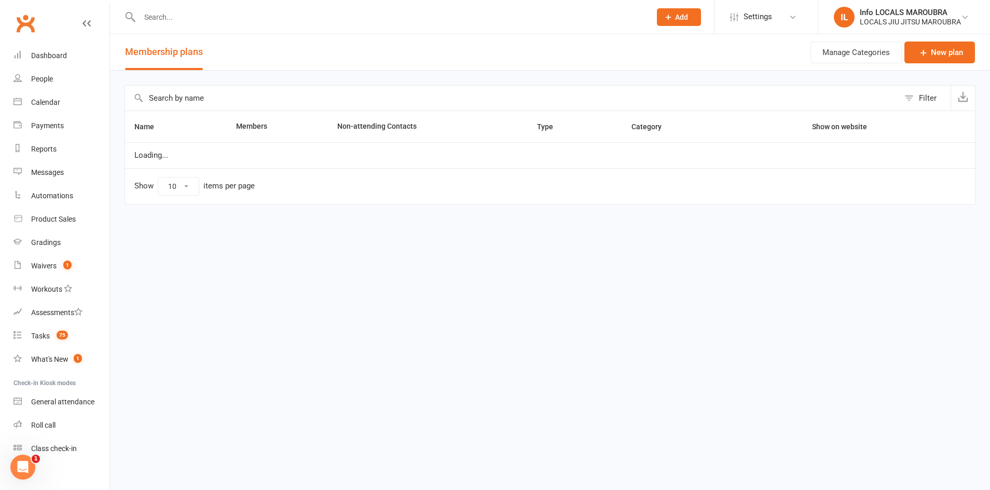
select select "100"
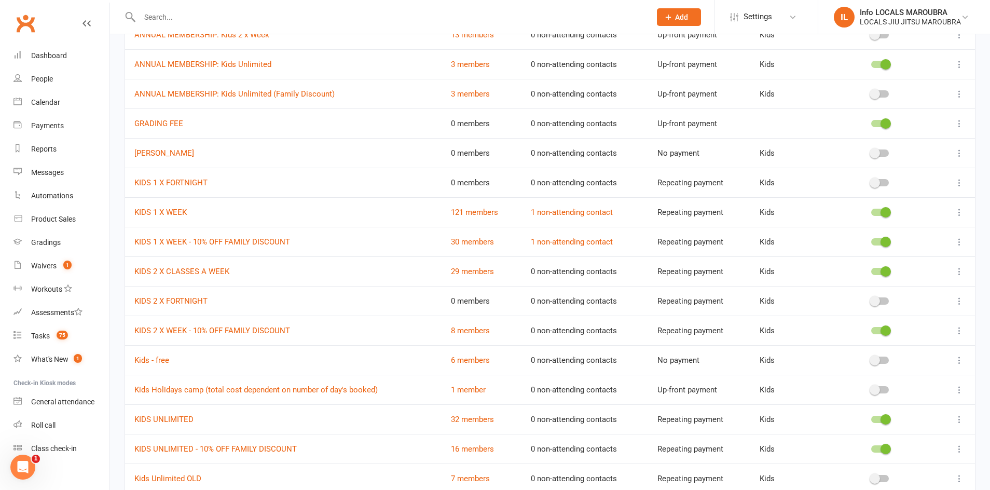
scroll to position [446, 0]
click at [962, 156] on button at bounding box center [959, 154] width 12 height 12
click at [904, 211] on link "Delete" at bounding box center [913, 216] width 103 height 21
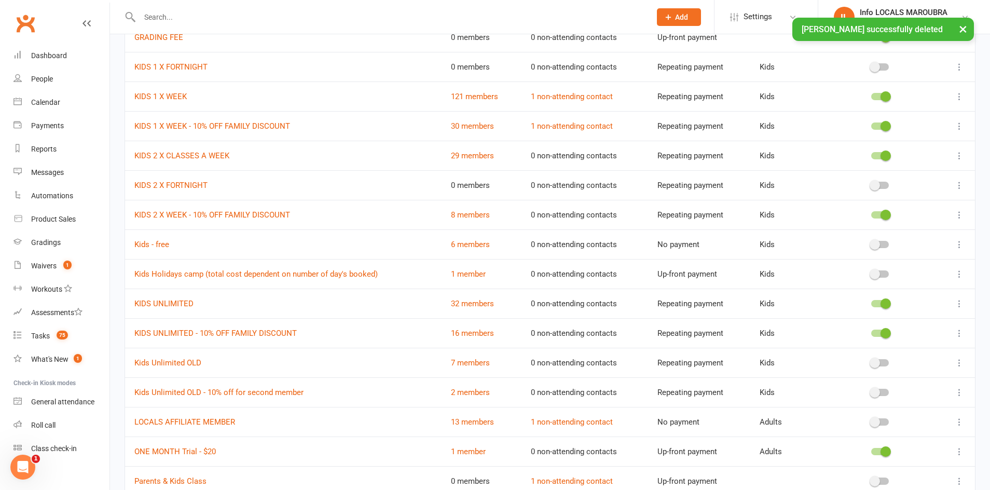
scroll to position [0, 0]
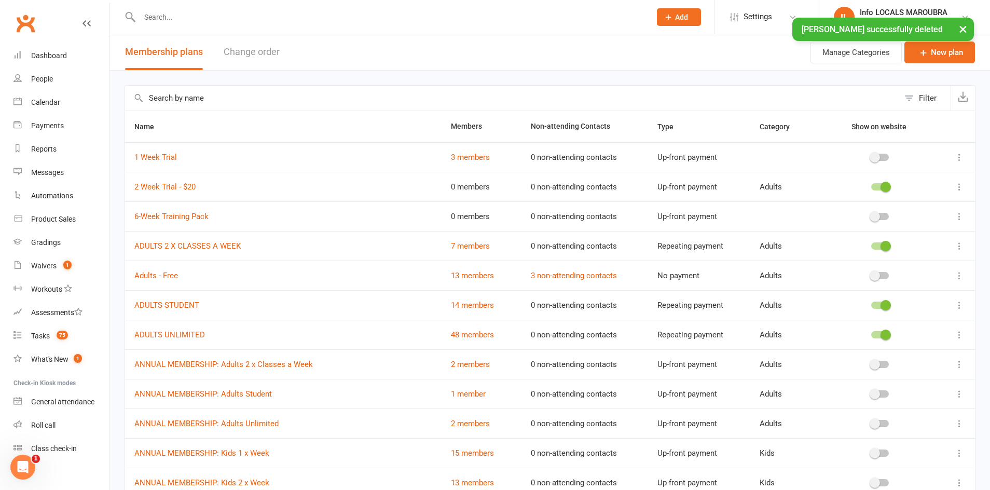
click at [961, 31] on button "×" at bounding box center [962, 29] width 19 height 22
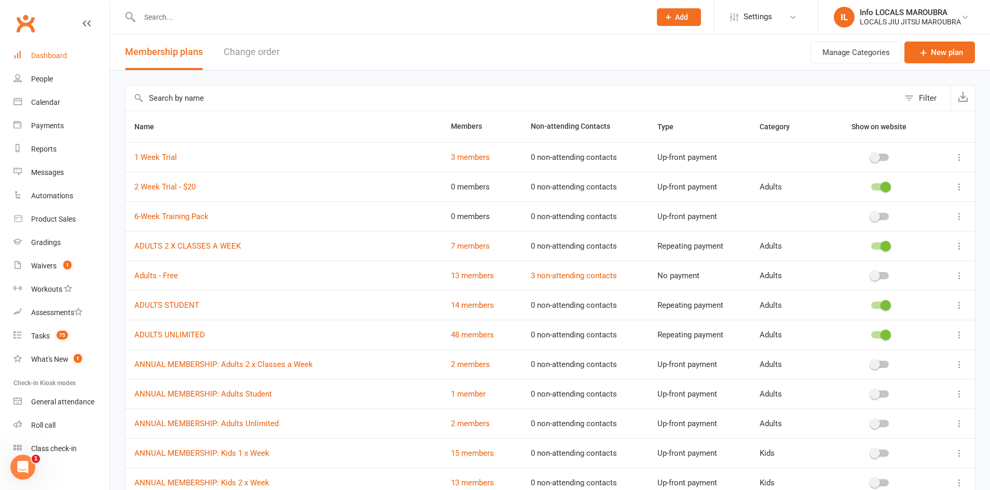
click at [58, 52] on div "Dashboard" at bounding box center [49, 55] width 36 height 8
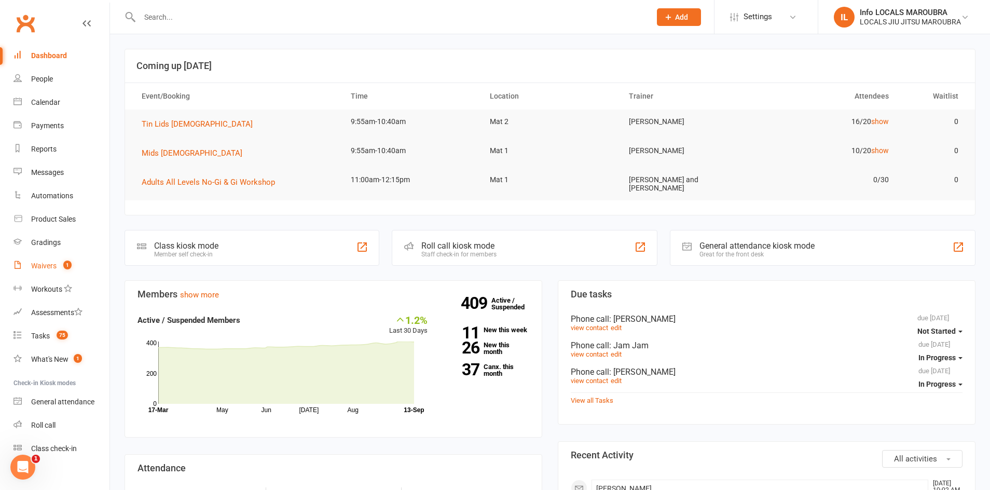
click at [54, 265] on div "Waivers" at bounding box center [43, 265] width 25 height 8
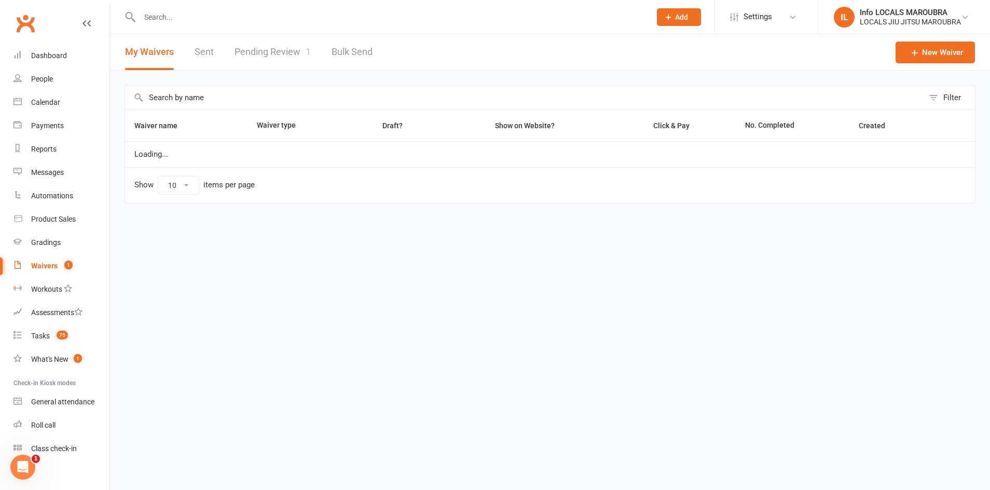
select select "25"
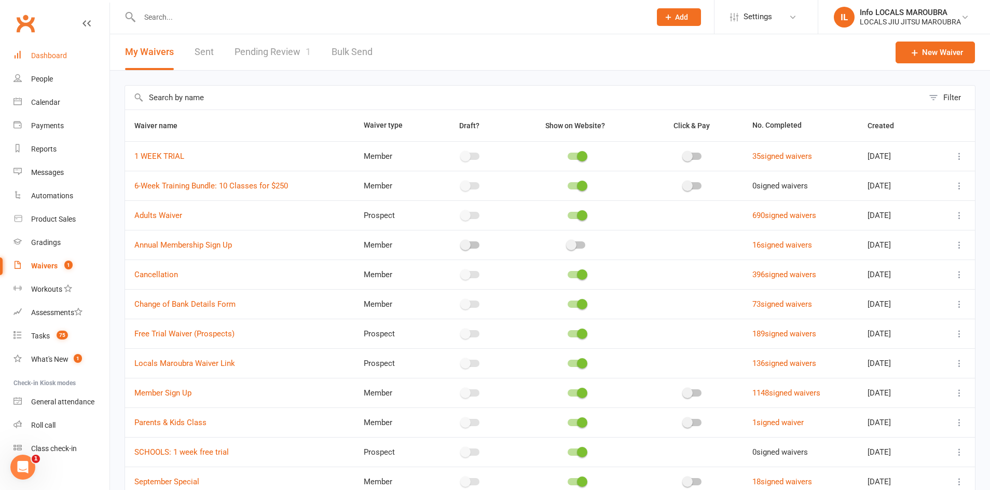
click at [43, 54] on div "Dashboard" at bounding box center [49, 55] width 36 height 8
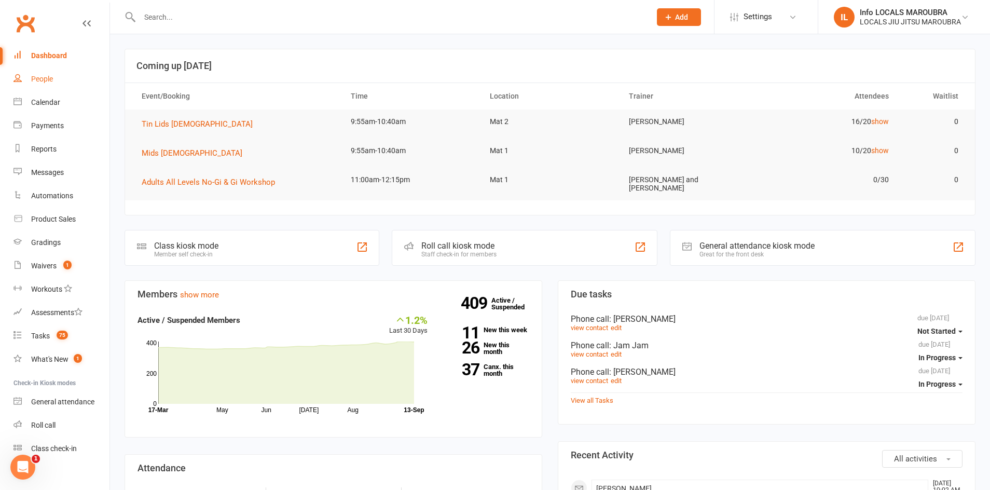
click at [46, 79] on div "People" at bounding box center [42, 79] width 22 height 8
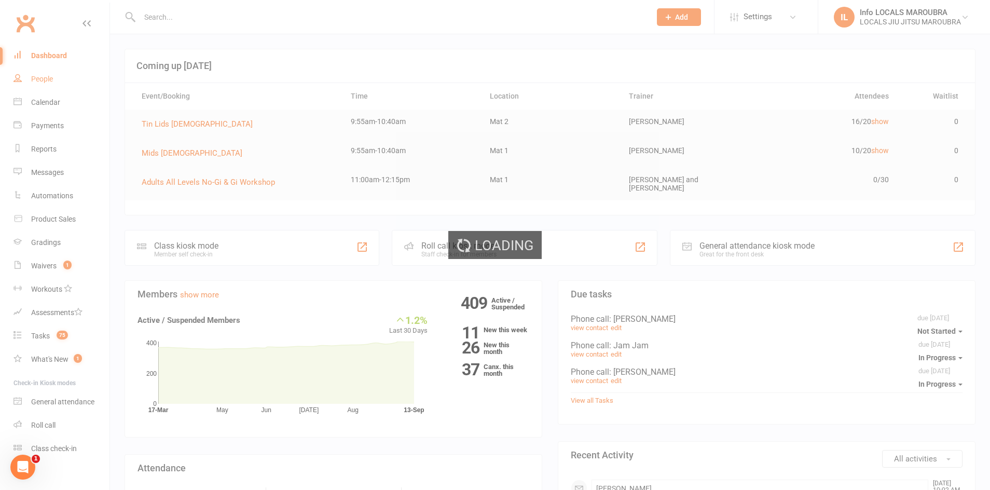
select select "100"
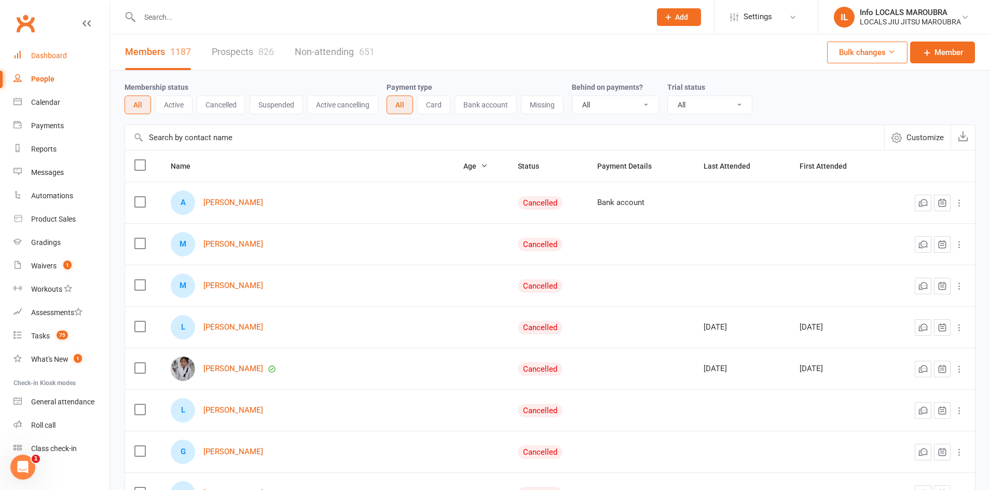
click at [46, 59] on div "Dashboard" at bounding box center [49, 55] width 36 height 8
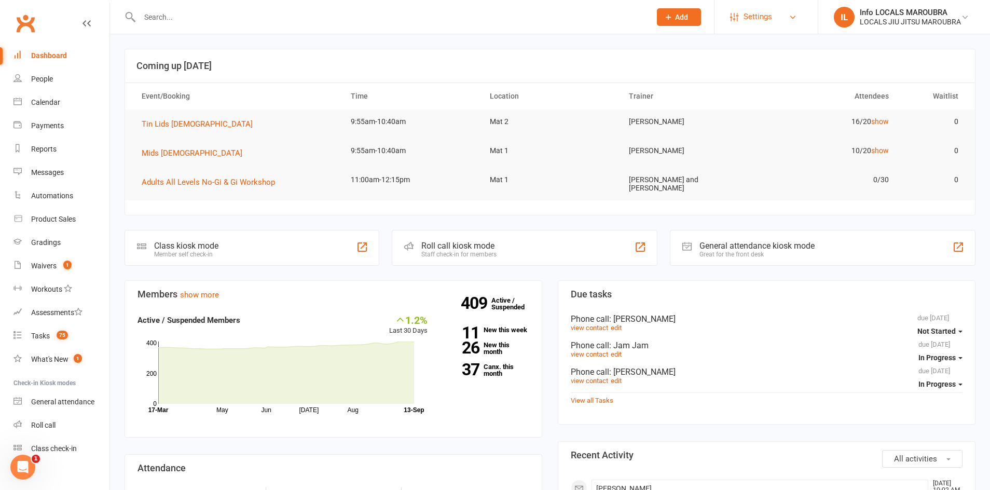
click at [772, 21] on link "Settings" at bounding box center [766, 16] width 72 height 23
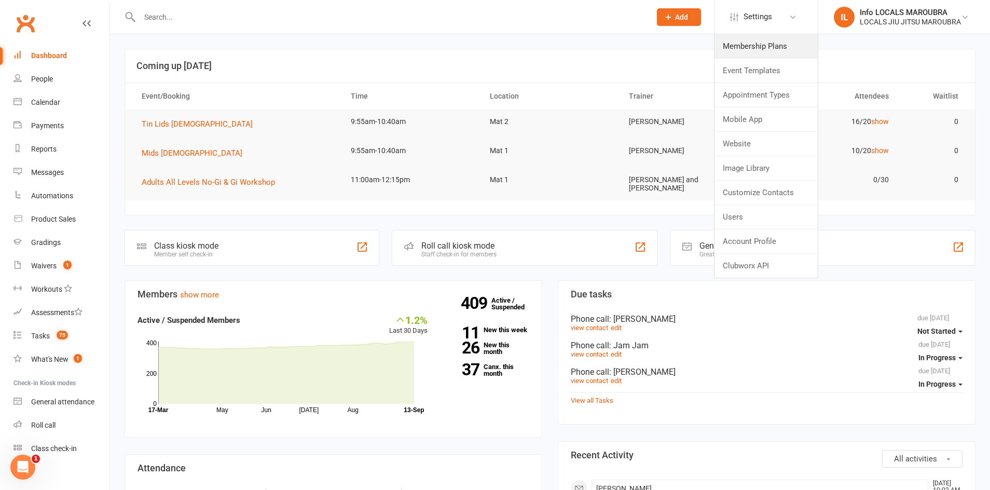
click at [752, 47] on link "Membership Plans" at bounding box center [765, 46] width 103 height 24
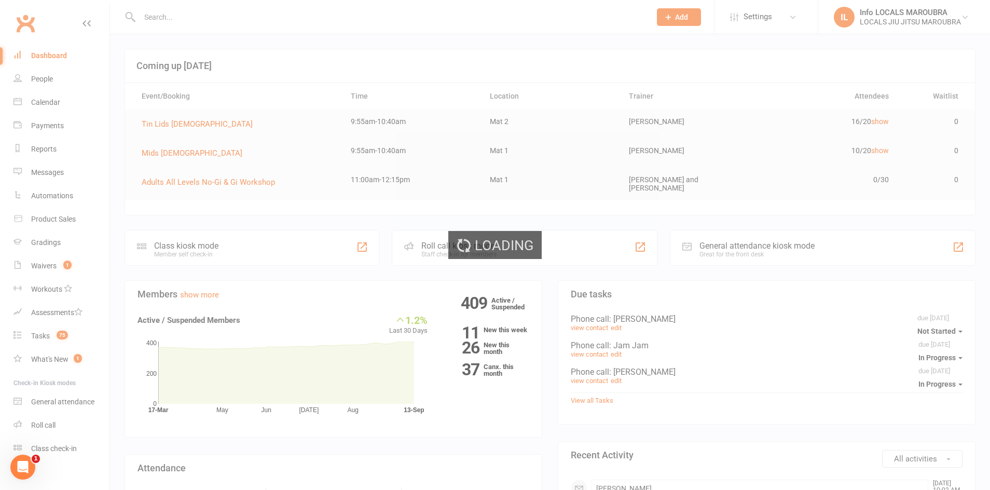
select select "100"
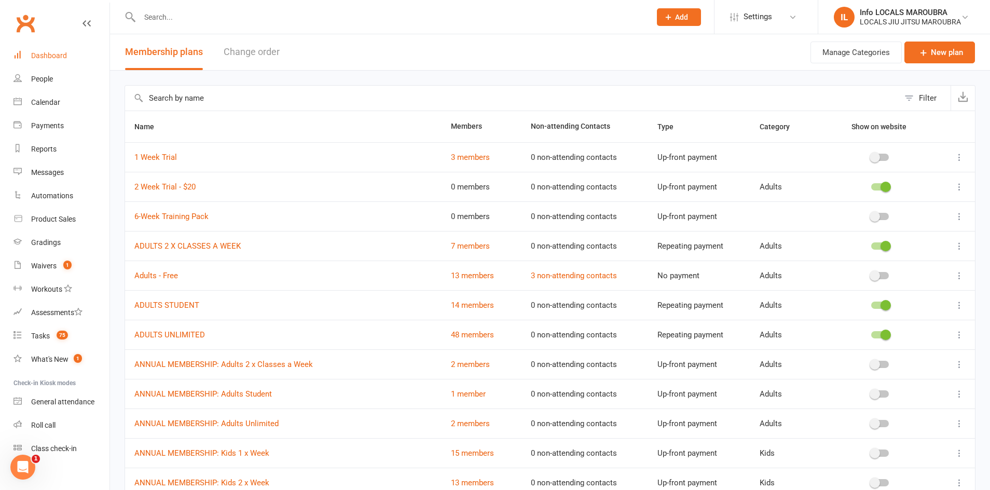
click at [43, 54] on div "Dashboard" at bounding box center [49, 55] width 36 height 8
